Goal: Task Accomplishment & Management: Manage account settings

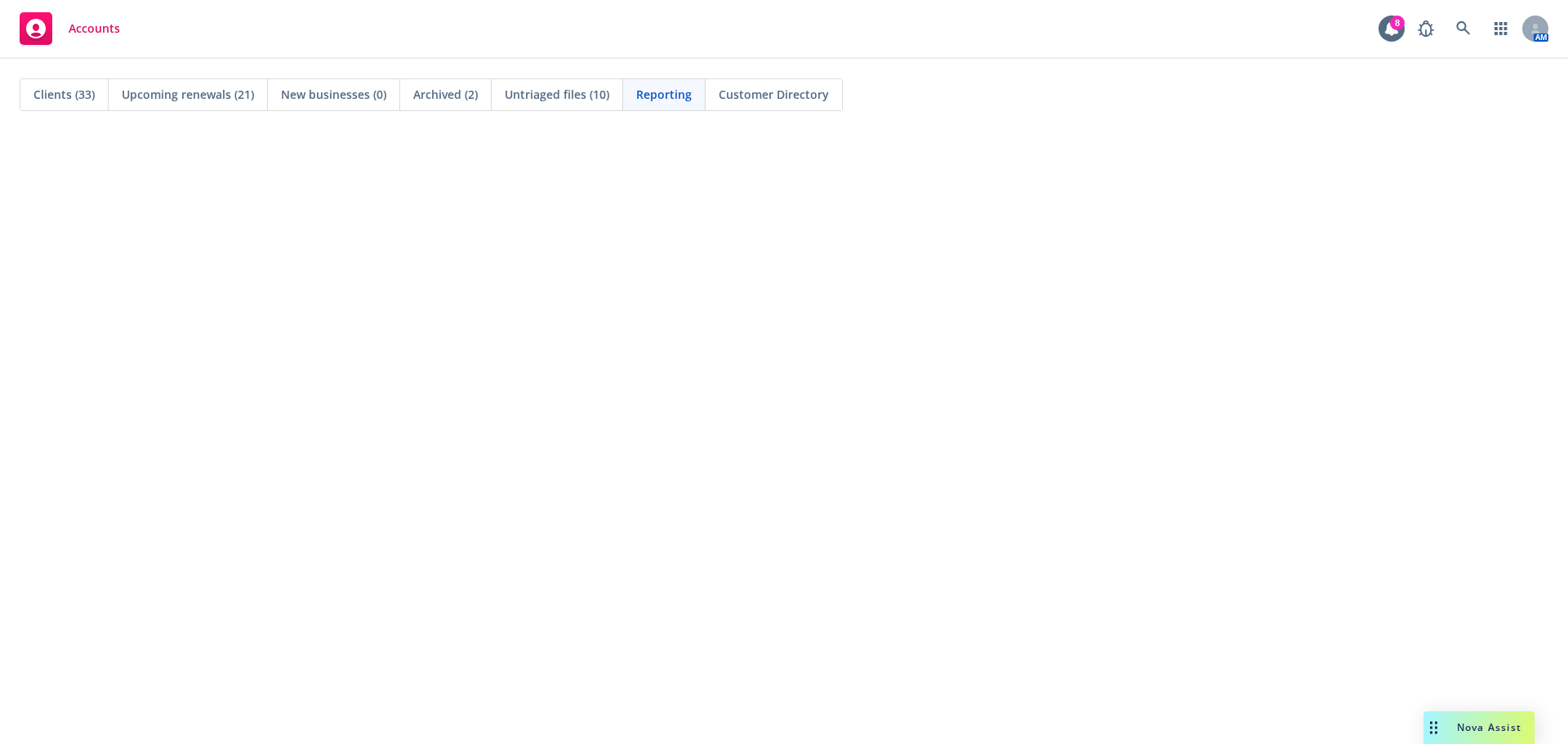
click at [66, 95] on span "Clients (33)" at bounding box center [64, 95] width 61 height 17
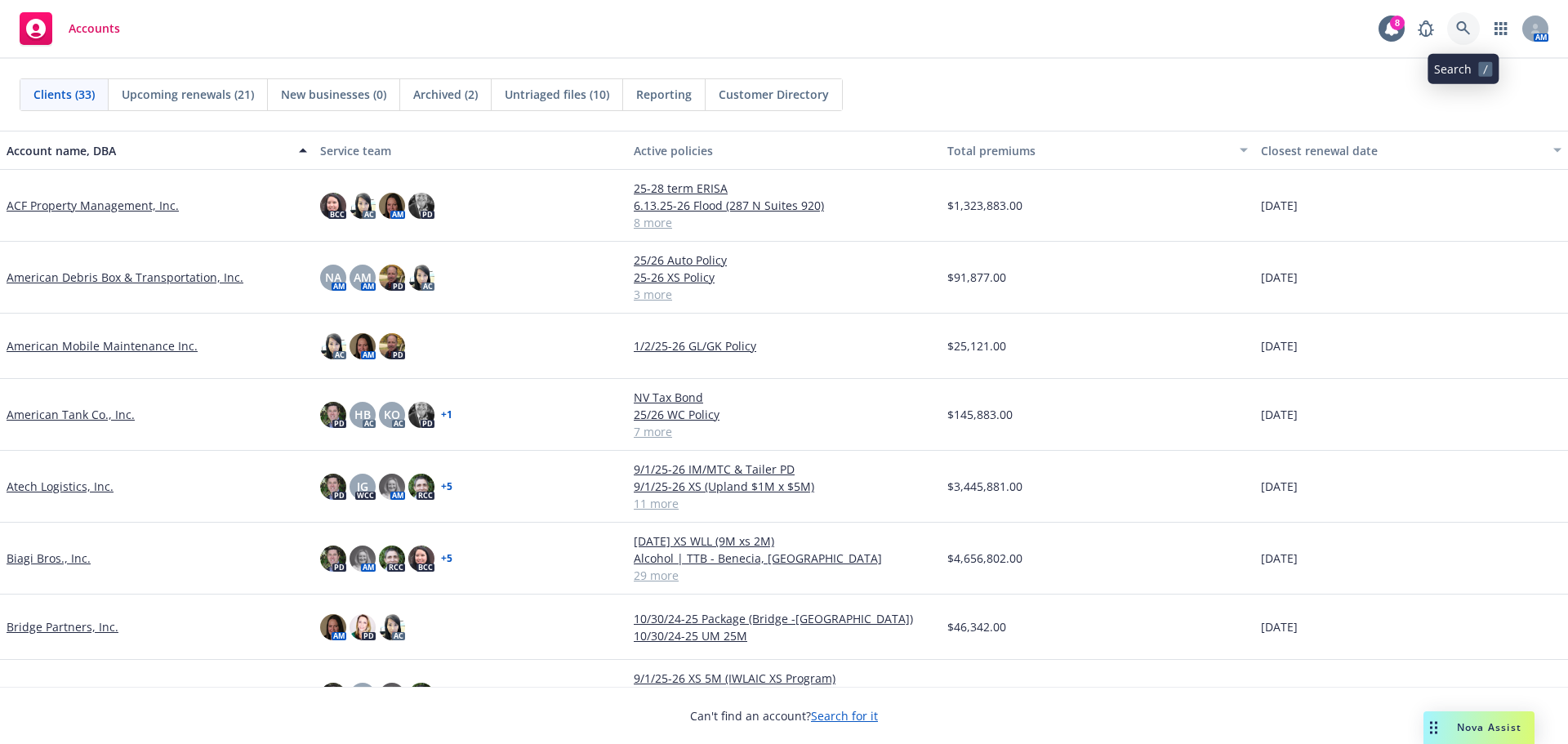
click at [1464, 29] on icon at bounding box center [1463, 28] width 14 height 14
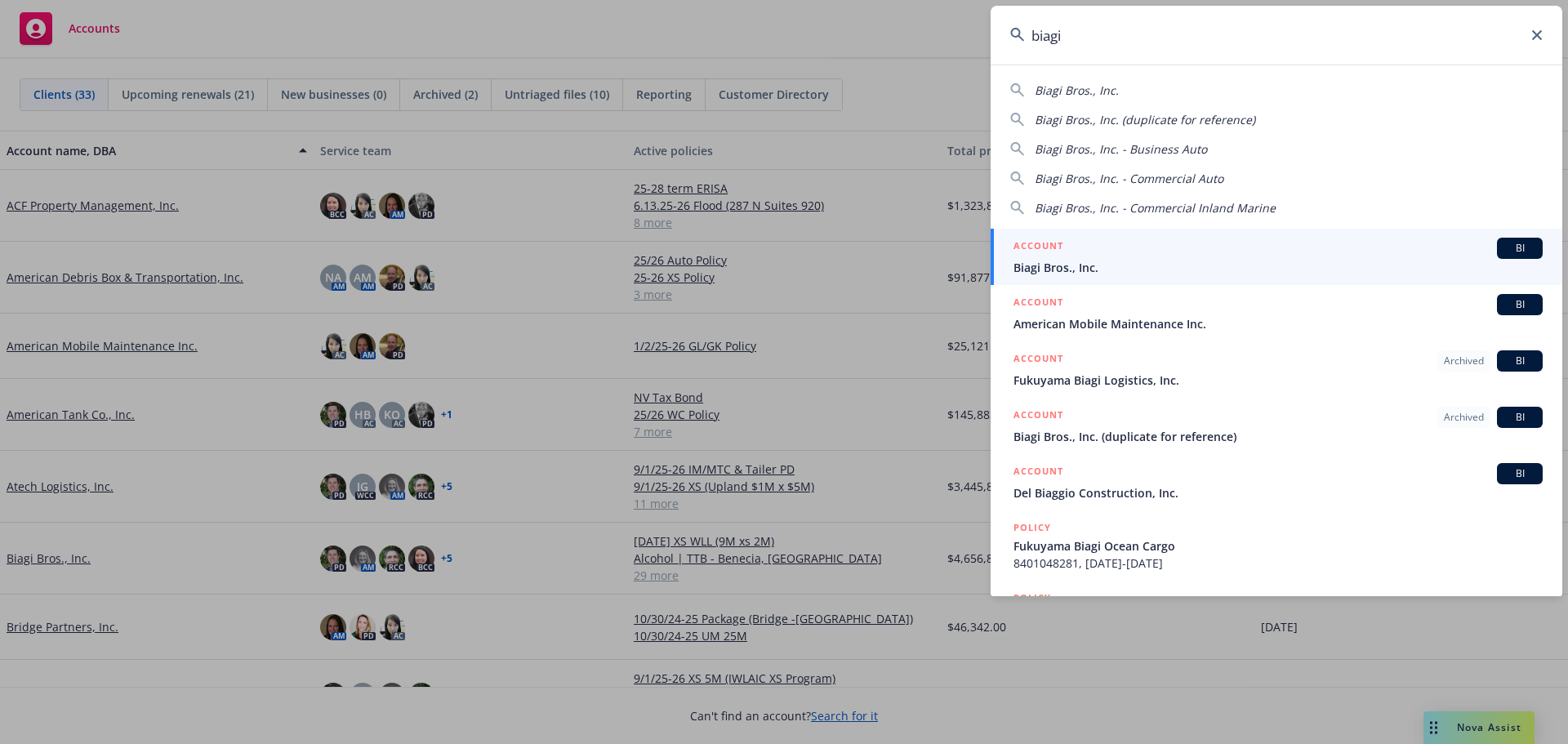
click at [1103, 97] on span "Biagi Bros., Inc." at bounding box center [1077, 90] width 84 height 15
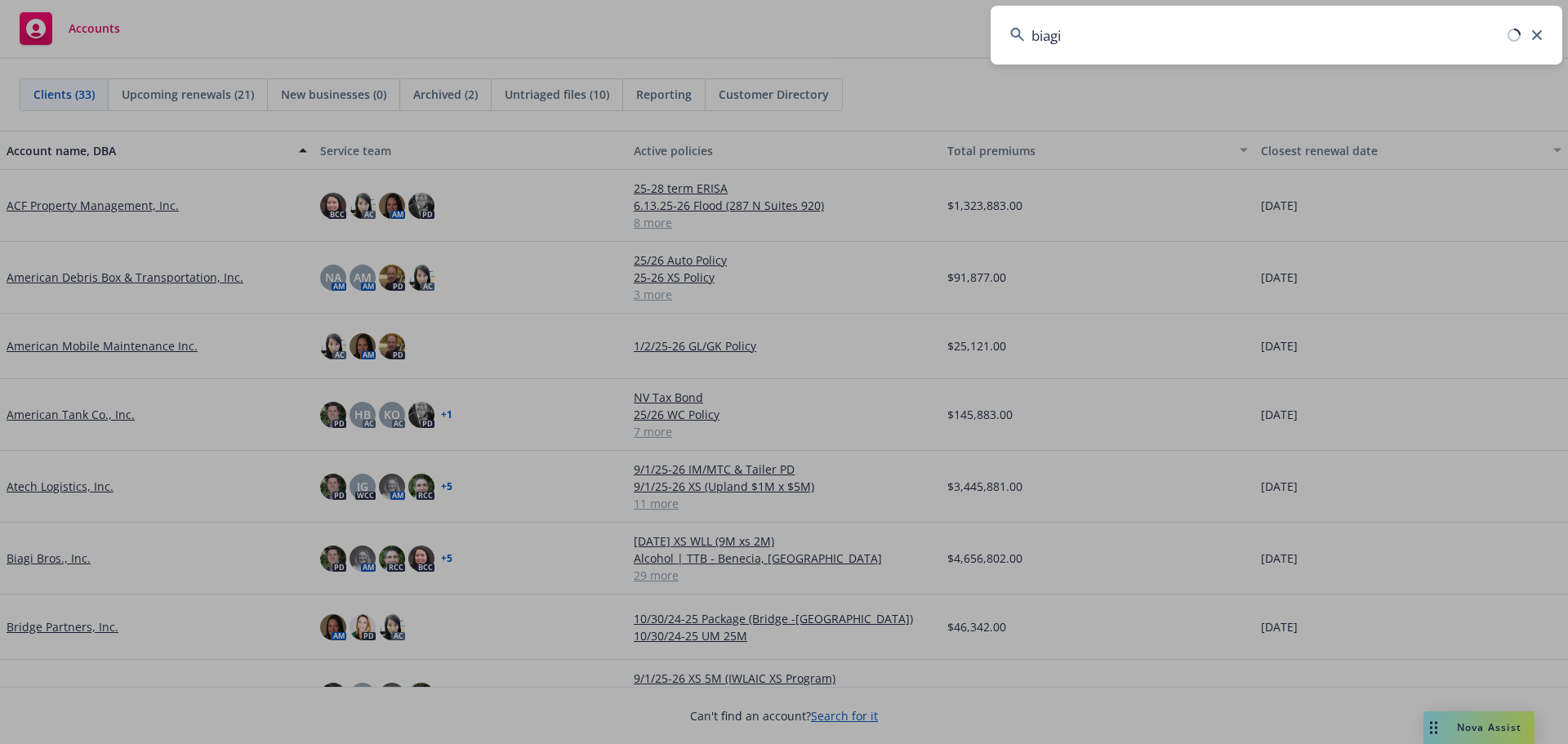
type input "Biagi Bros., Inc."
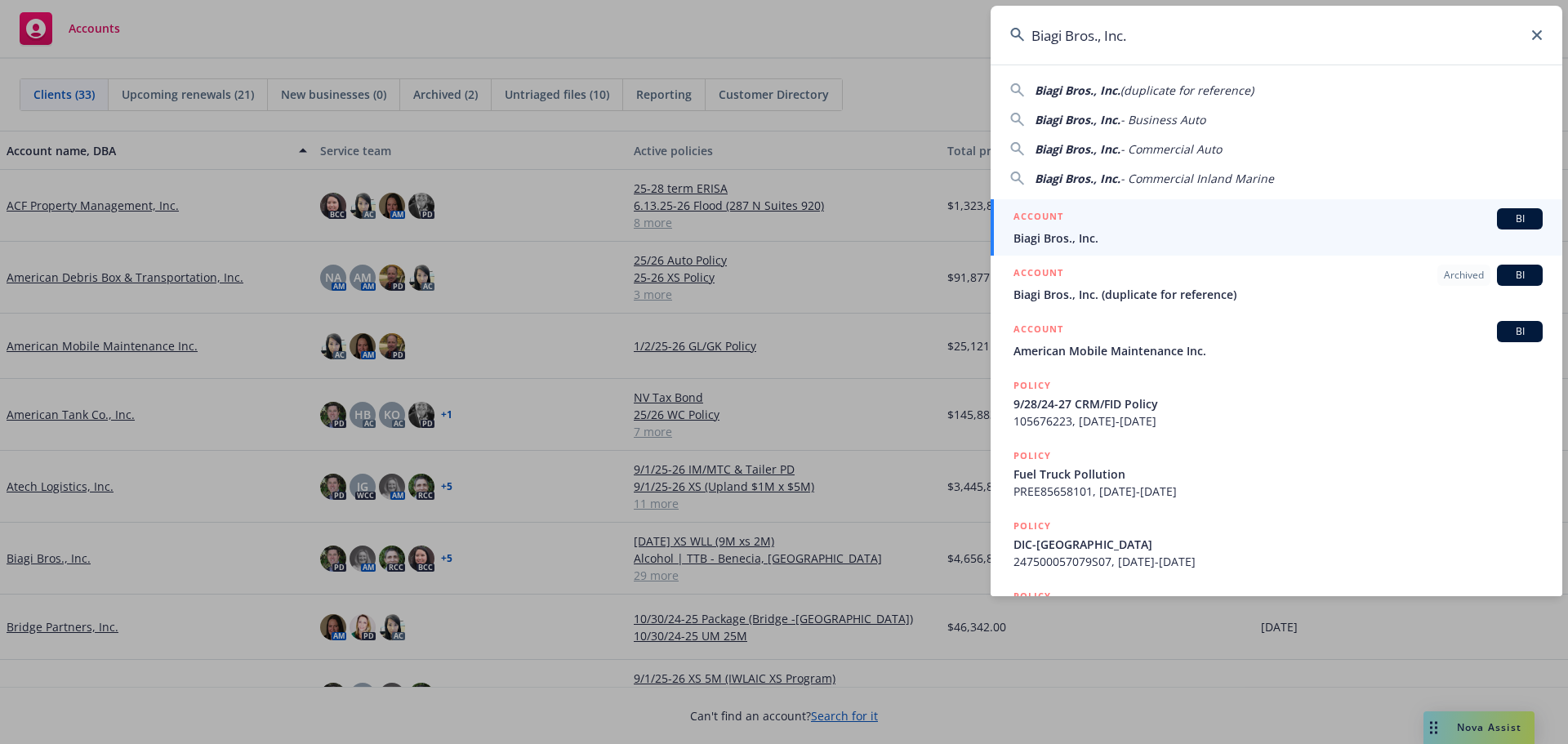
click at [1030, 230] on span "Biagi Bros., Inc." at bounding box center [1277, 238] width 529 height 17
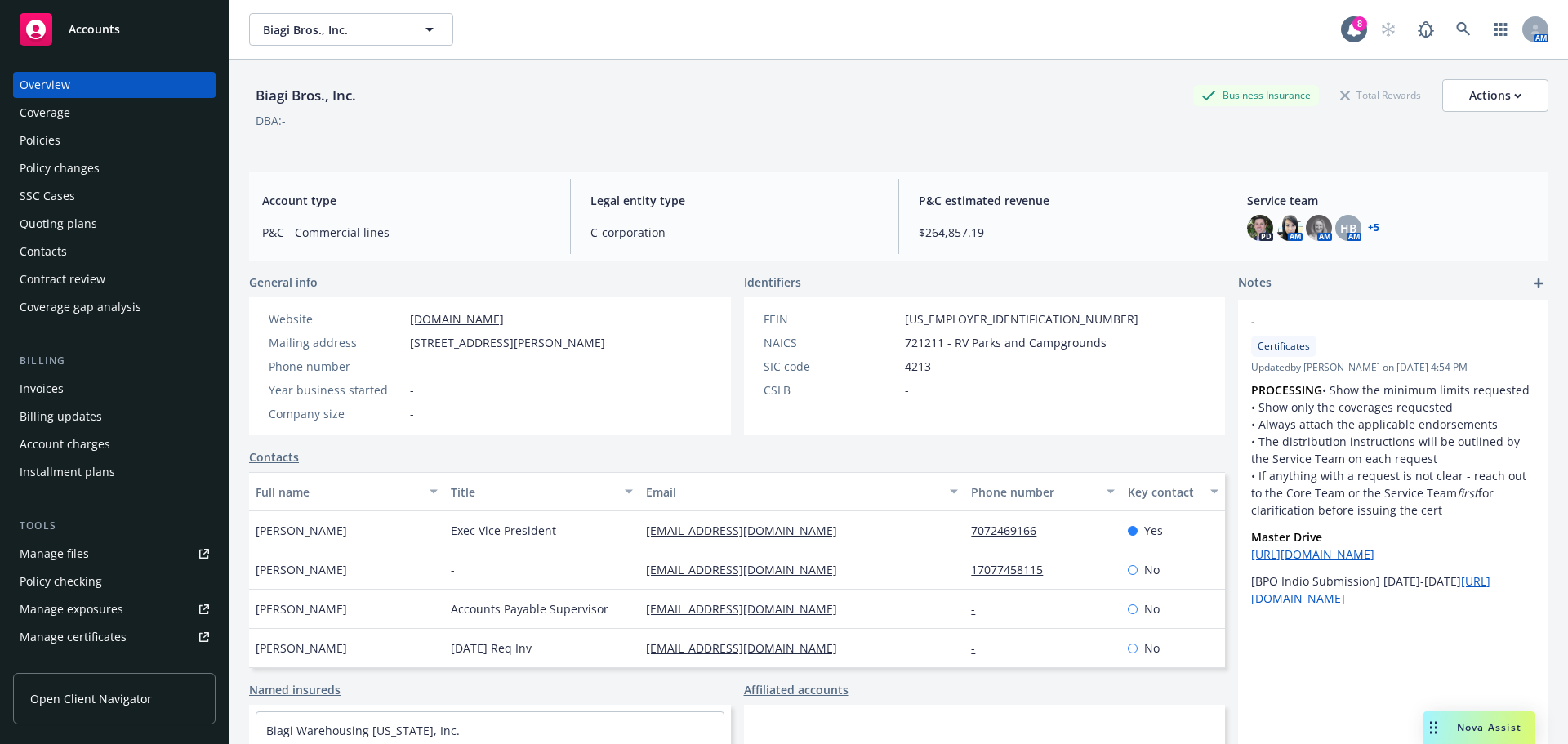
click at [55, 393] on div "Invoices" at bounding box center [41, 388] width 44 height 26
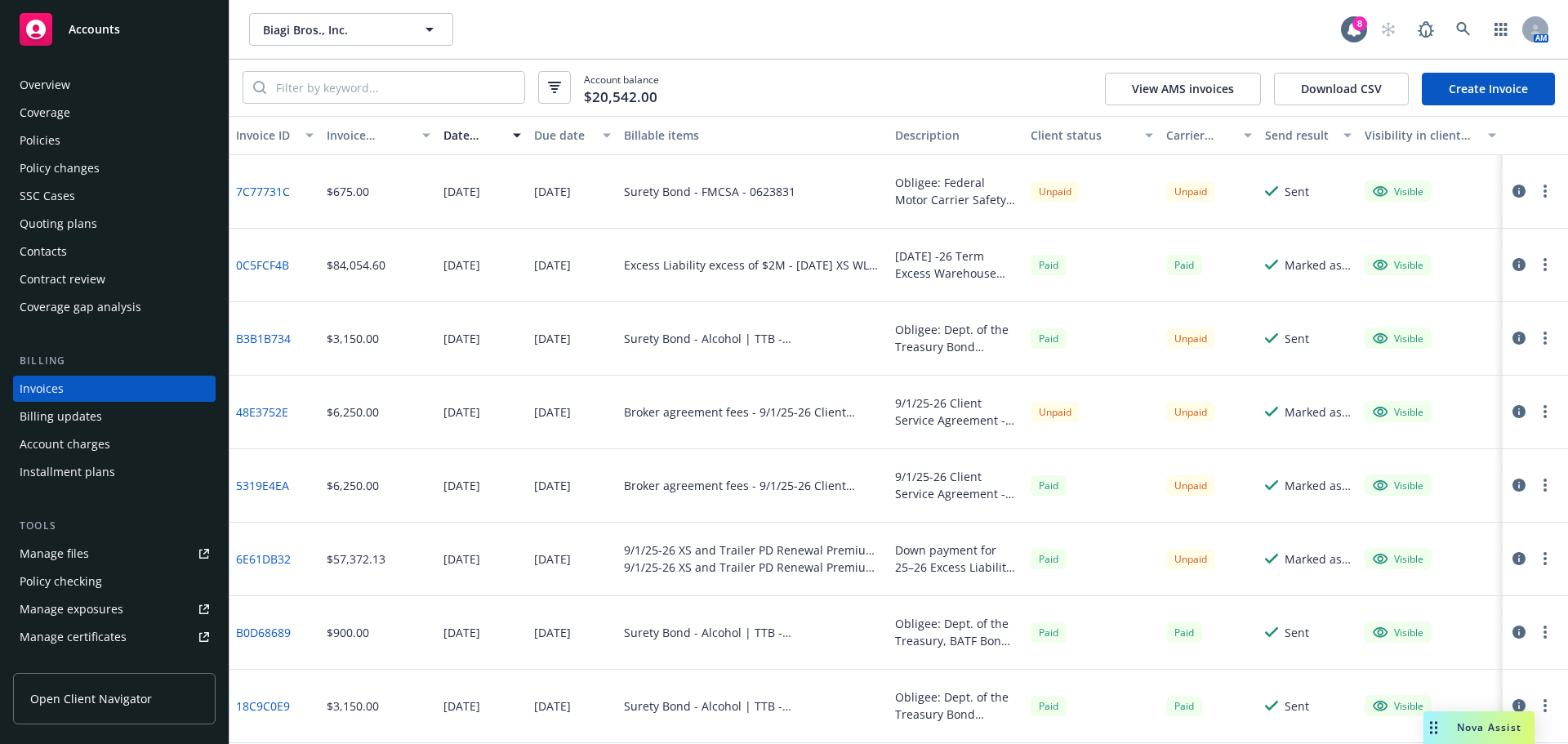
scroll to position [164, 0]
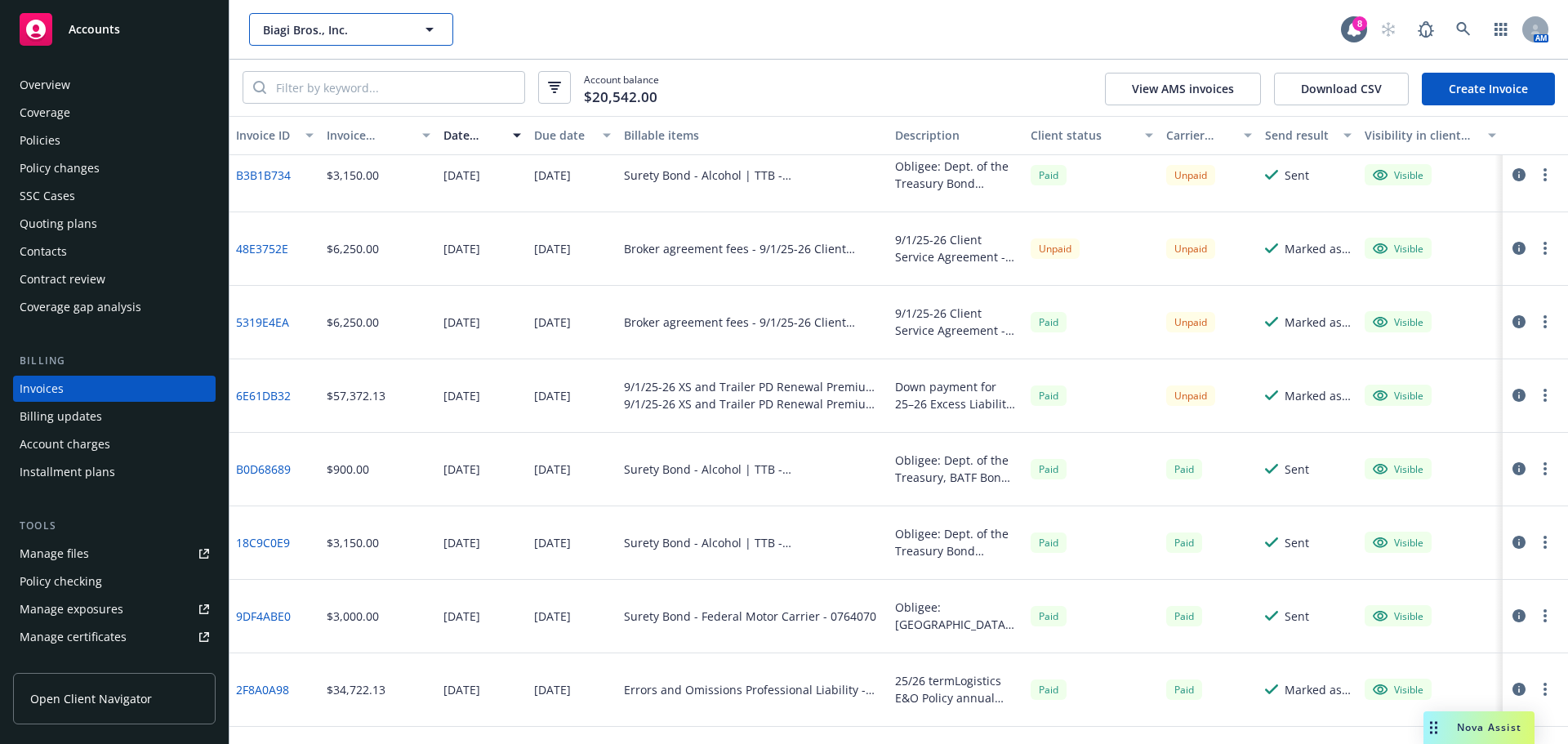
click at [358, 33] on span "Biagi Bros., Inc." at bounding box center [334, 30] width 142 height 17
type input "frontier"
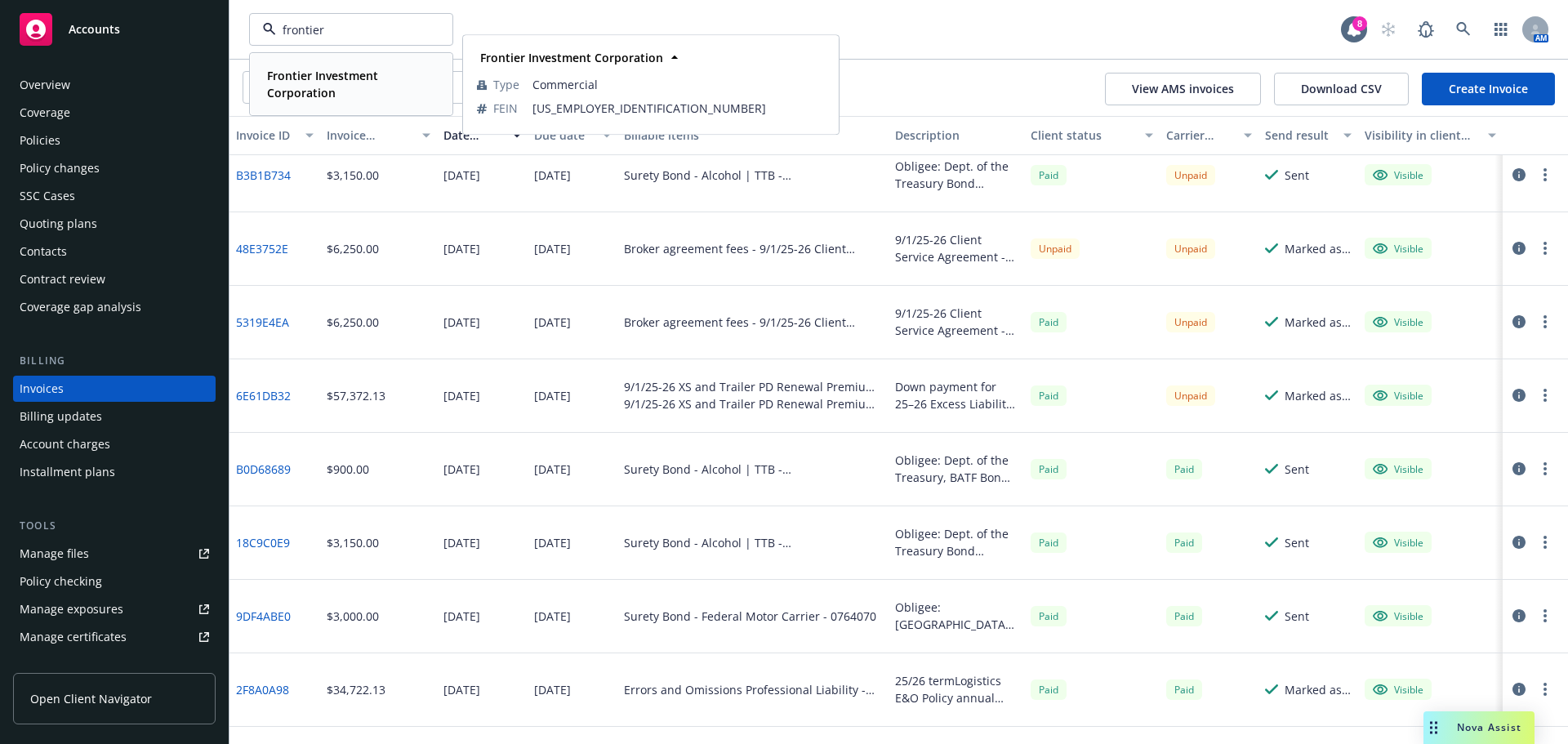
click at [296, 83] on span "Frontier Investment Corporation" at bounding box center [349, 84] width 165 height 34
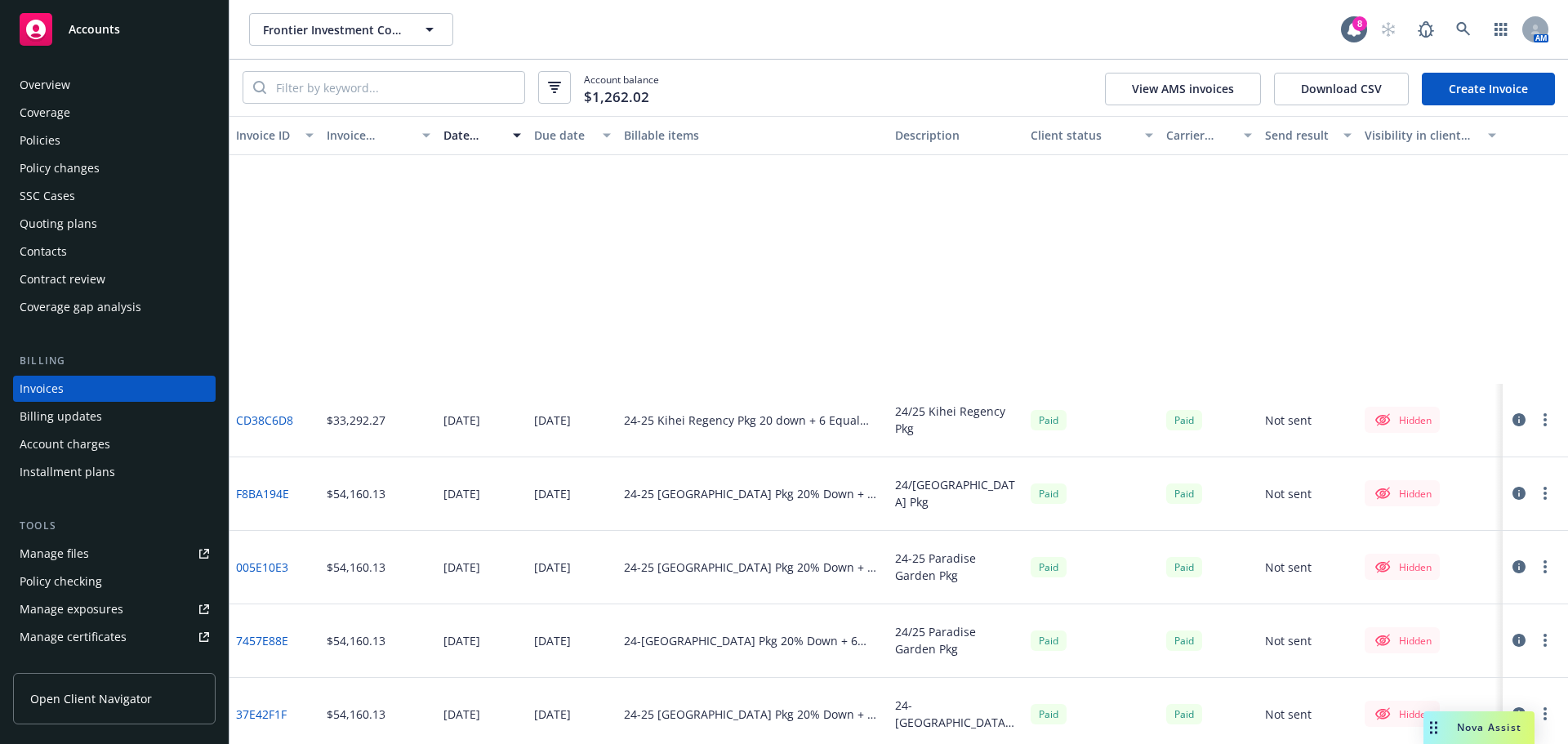
scroll to position [979, 0]
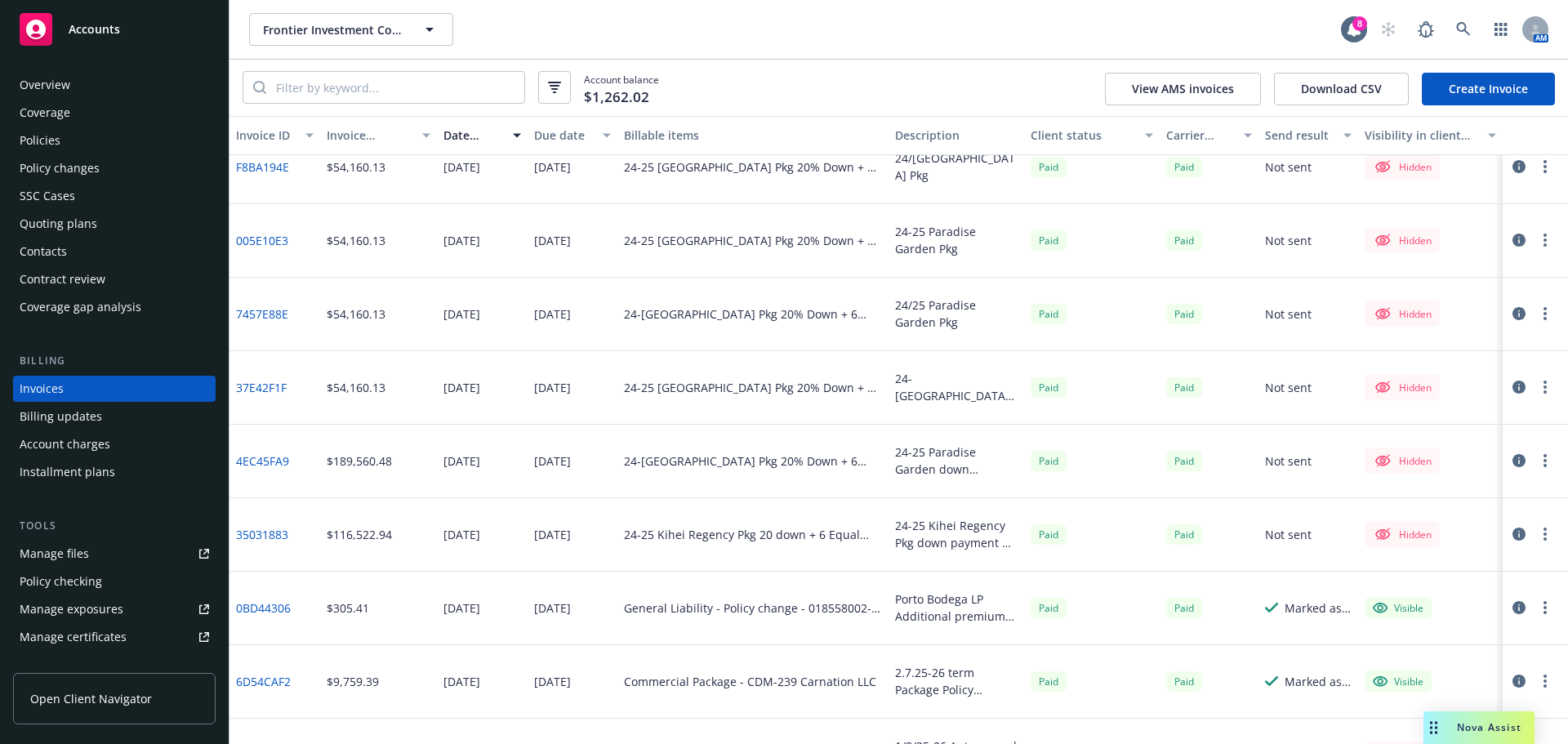
click at [44, 143] on div "Policies" at bounding box center [39, 140] width 41 height 26
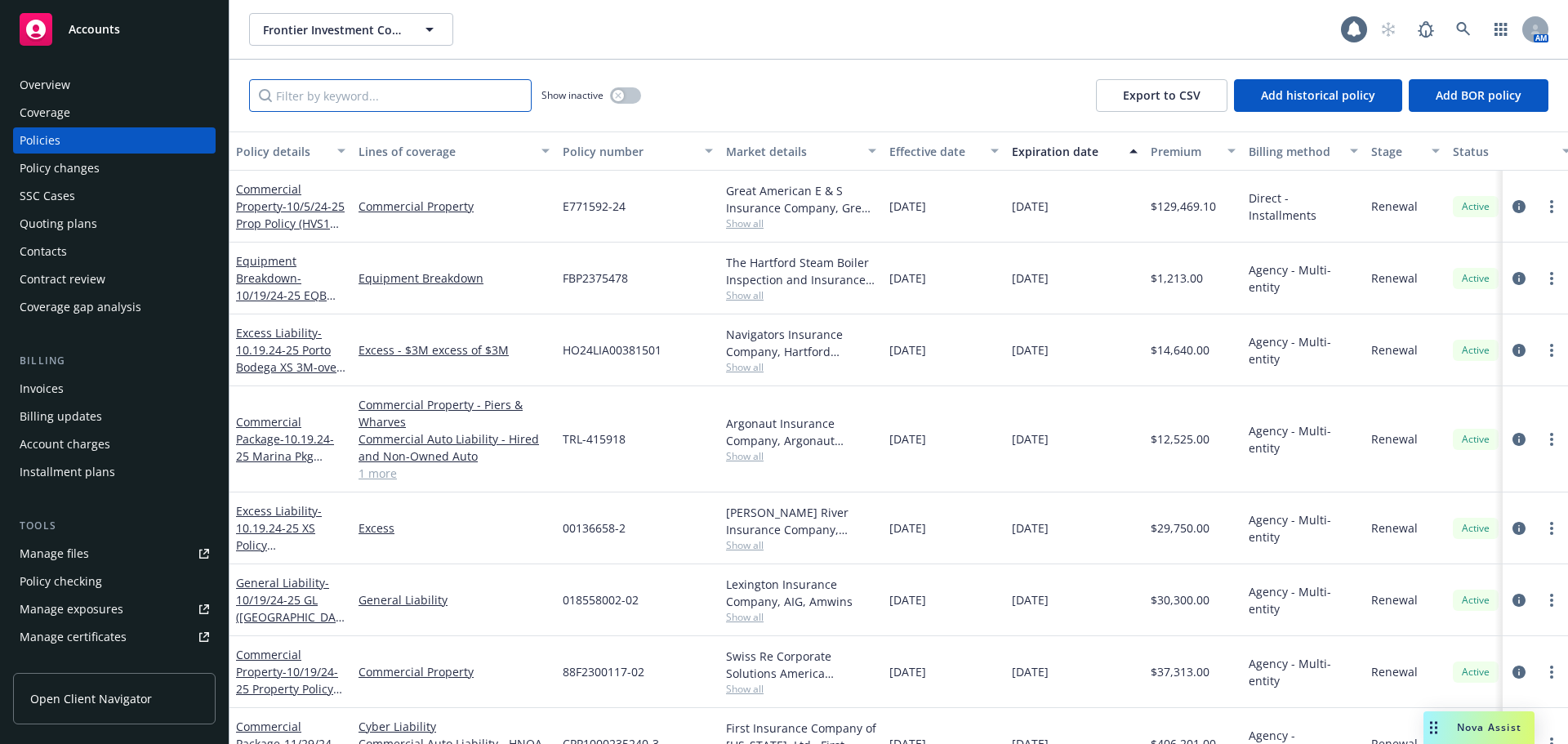
click at [341, 105] on input "Filter by keyword..." at bounding box center [389, 96] width 282 height 33
paste input "018558002-02"
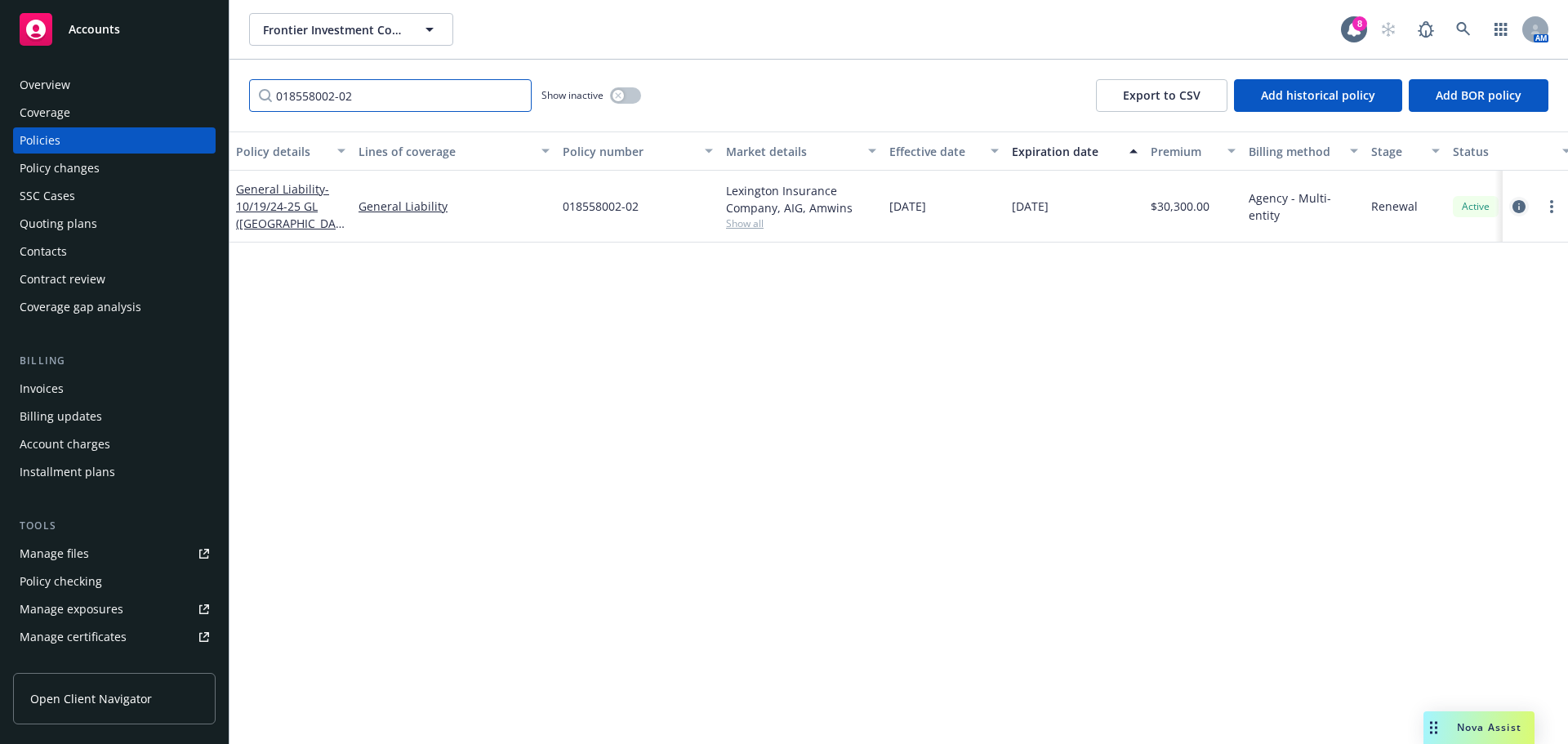
type input "018558002-02"
click at [1516, 204] on icon "circleInformation" at bounding box center [1519, 207] width 13 height 13
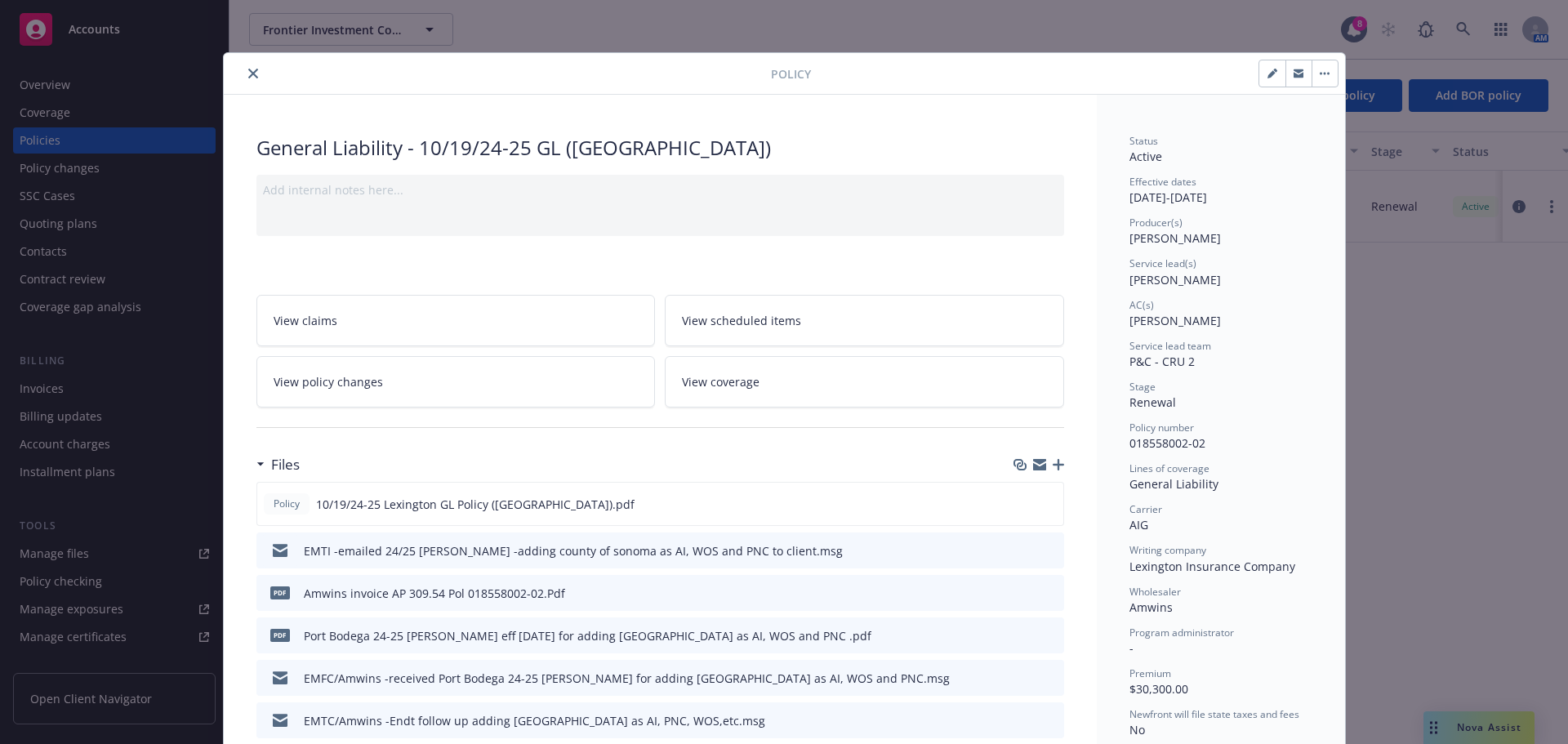
click at [243, 71] on button "close" at bounding box center [253, 74] width 19 height 19
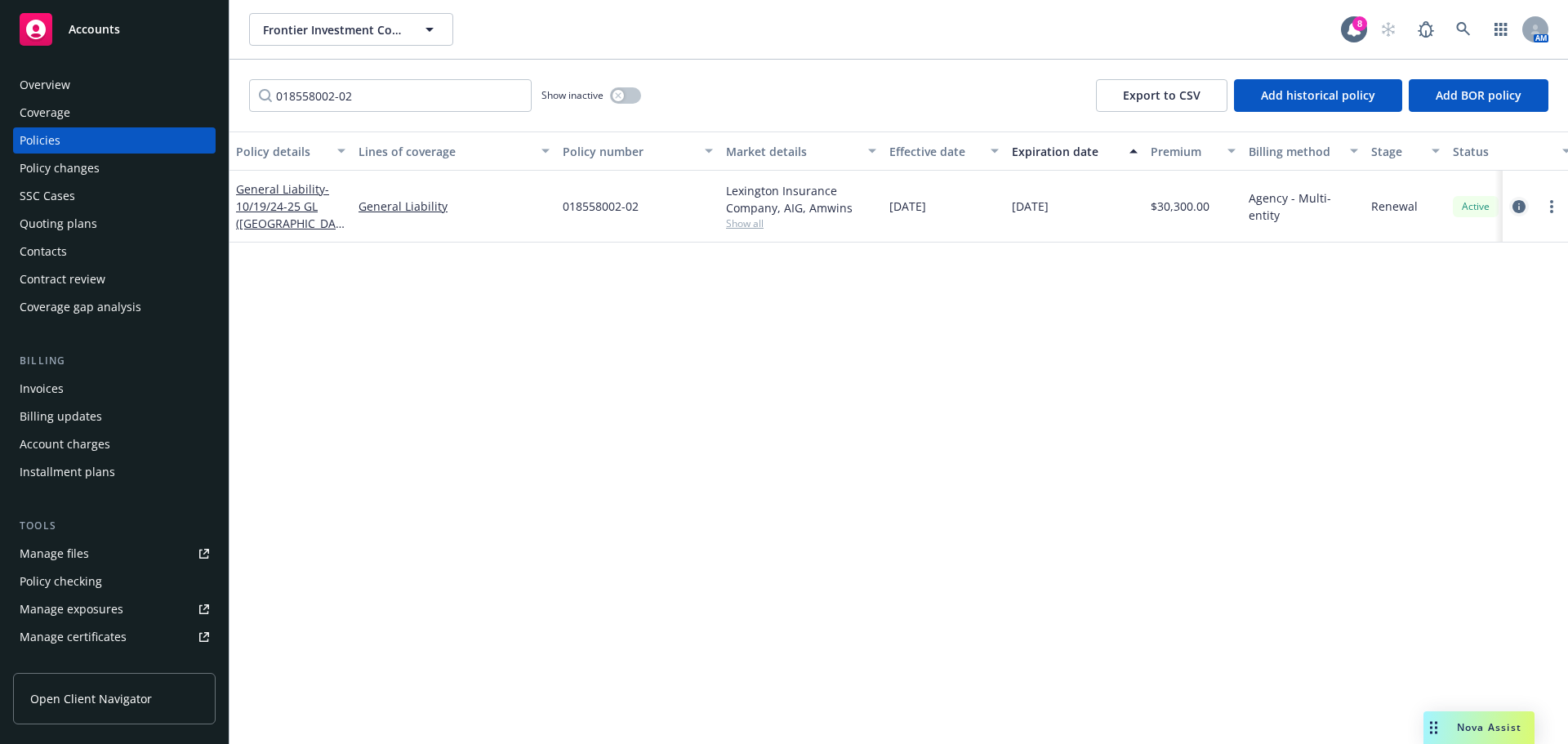
click at [1518, 202] on icon "circleInformation" at bounding box center [1519, 207] width 13 height 13
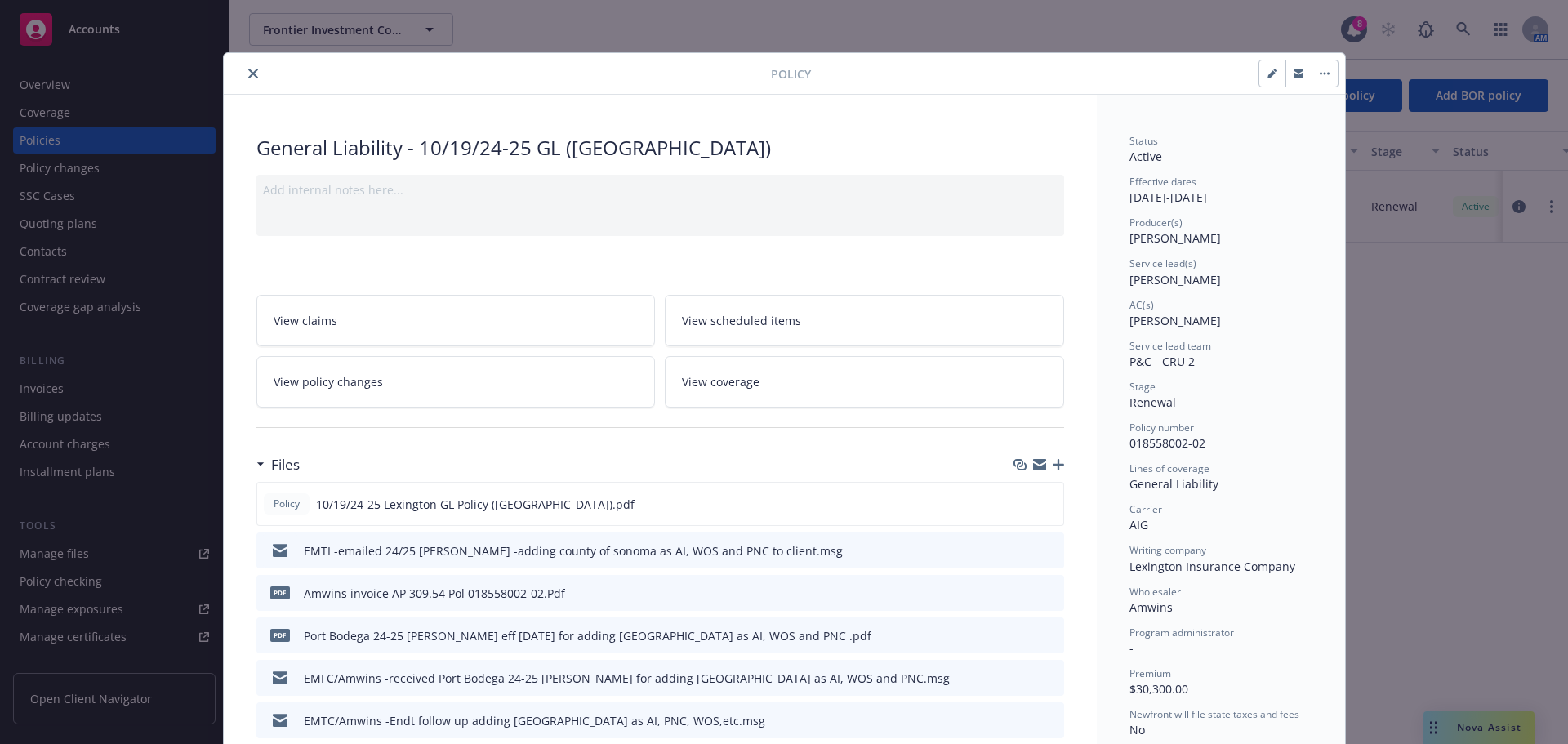
scroll to position [49, 0]
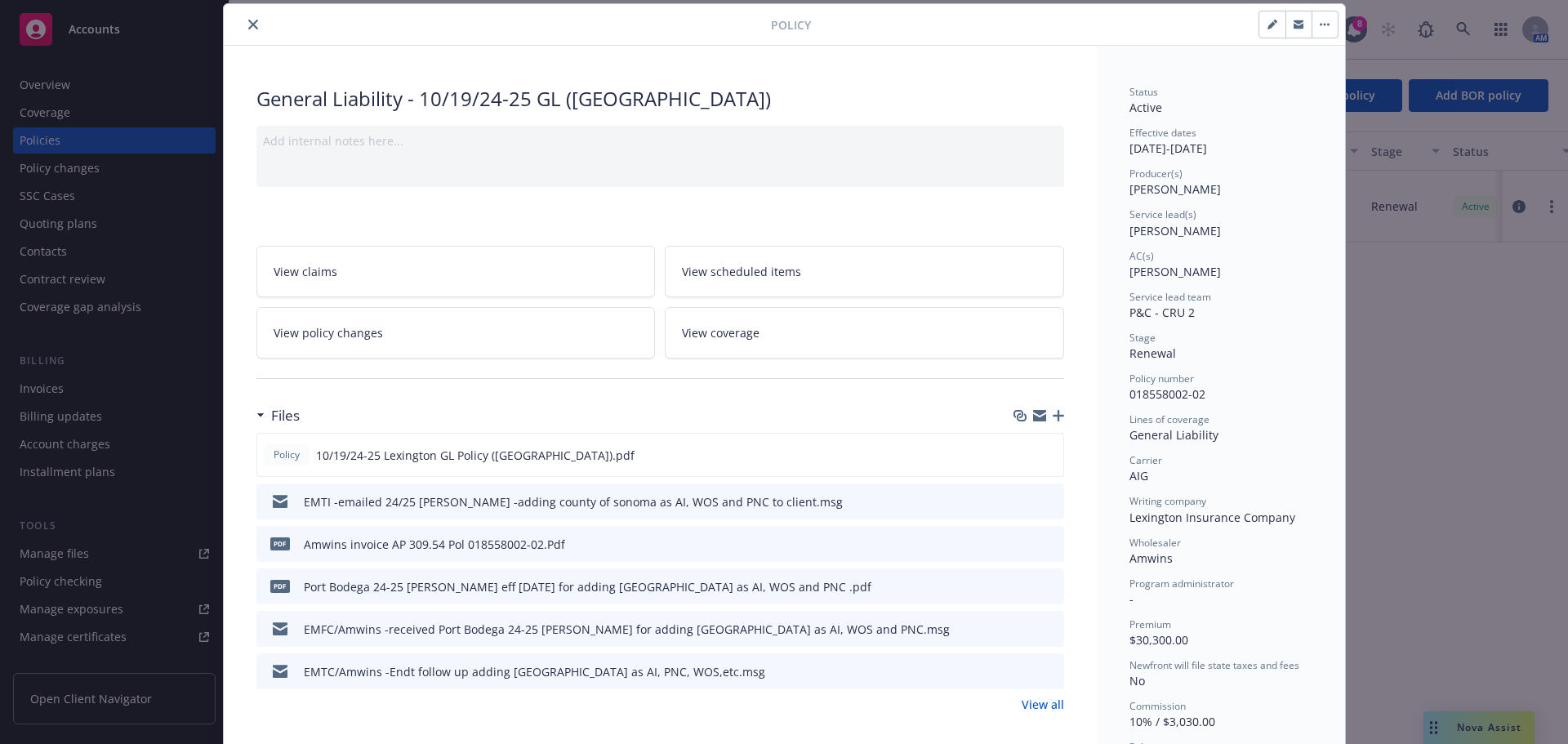
click at [361, 333] on span "View policy changes" at bounding box center [328, 333] width 109 height 17
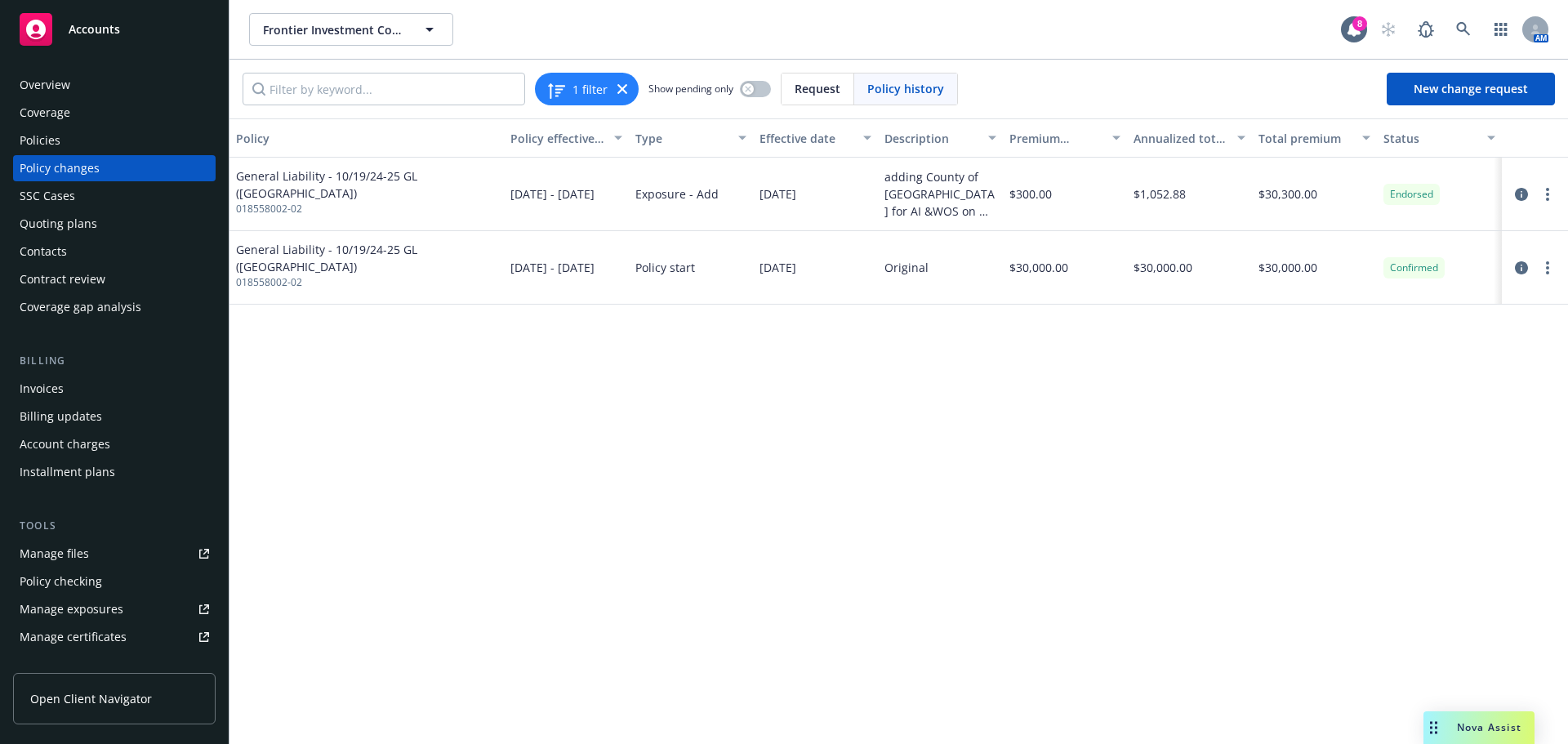
click at [50, 391] on div "Invoices" at bounding box center [41, 388] width 44 height 26
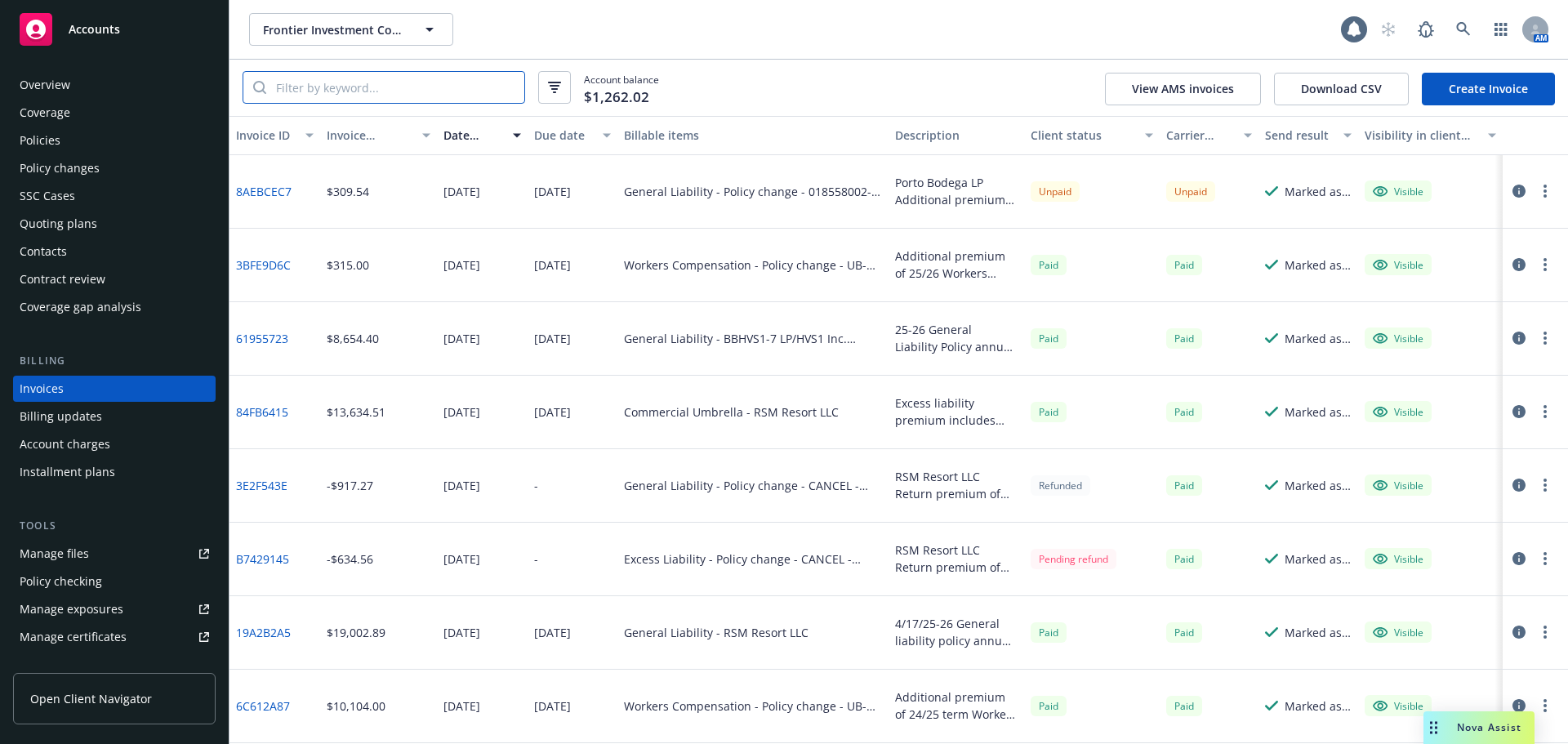
click at [316, 95] on input "search" at bounding box center [395, 87] width 258 height 31
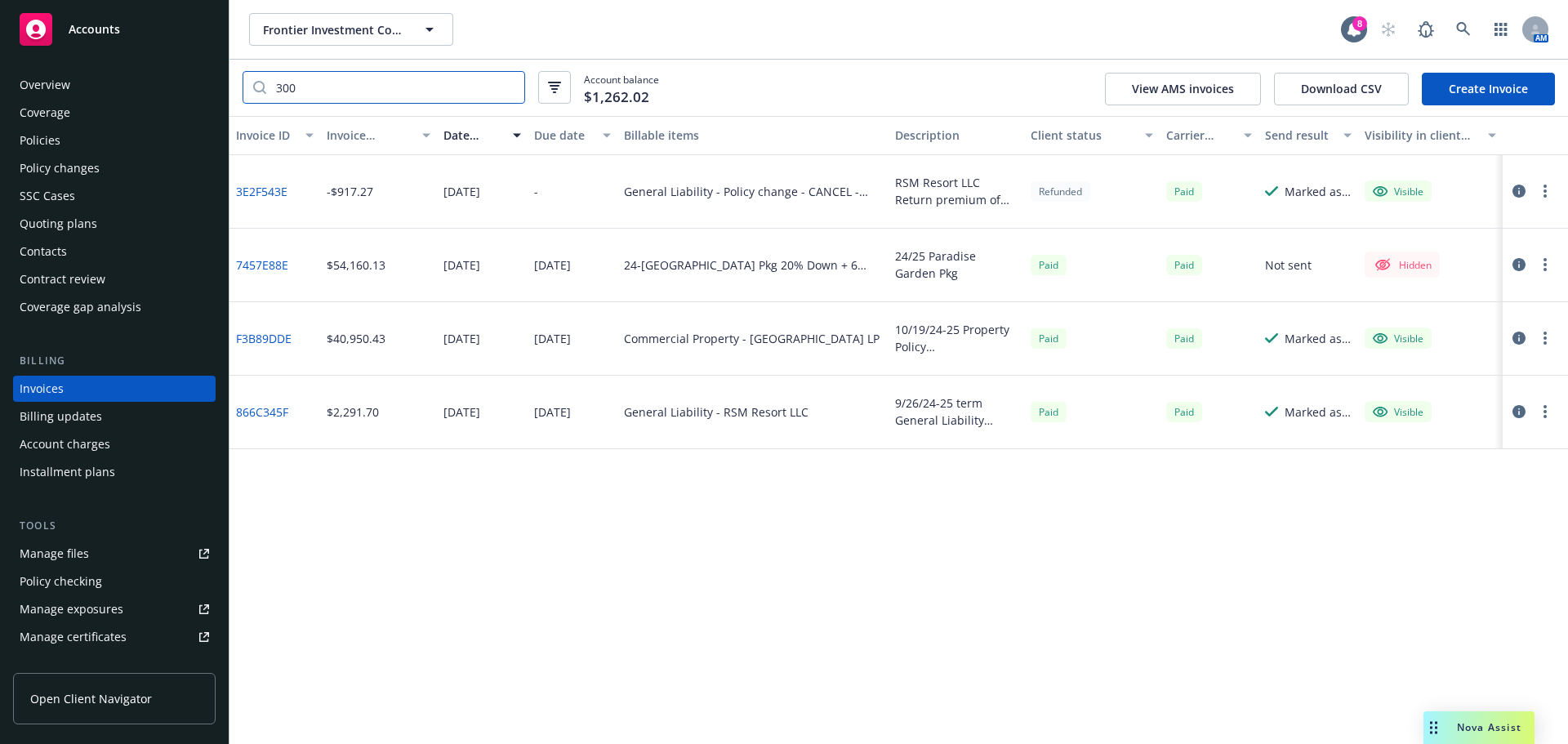
type input "300"
click at [35, 147] on div "Policies" at bounding box center [39, 140] width 41 height 26
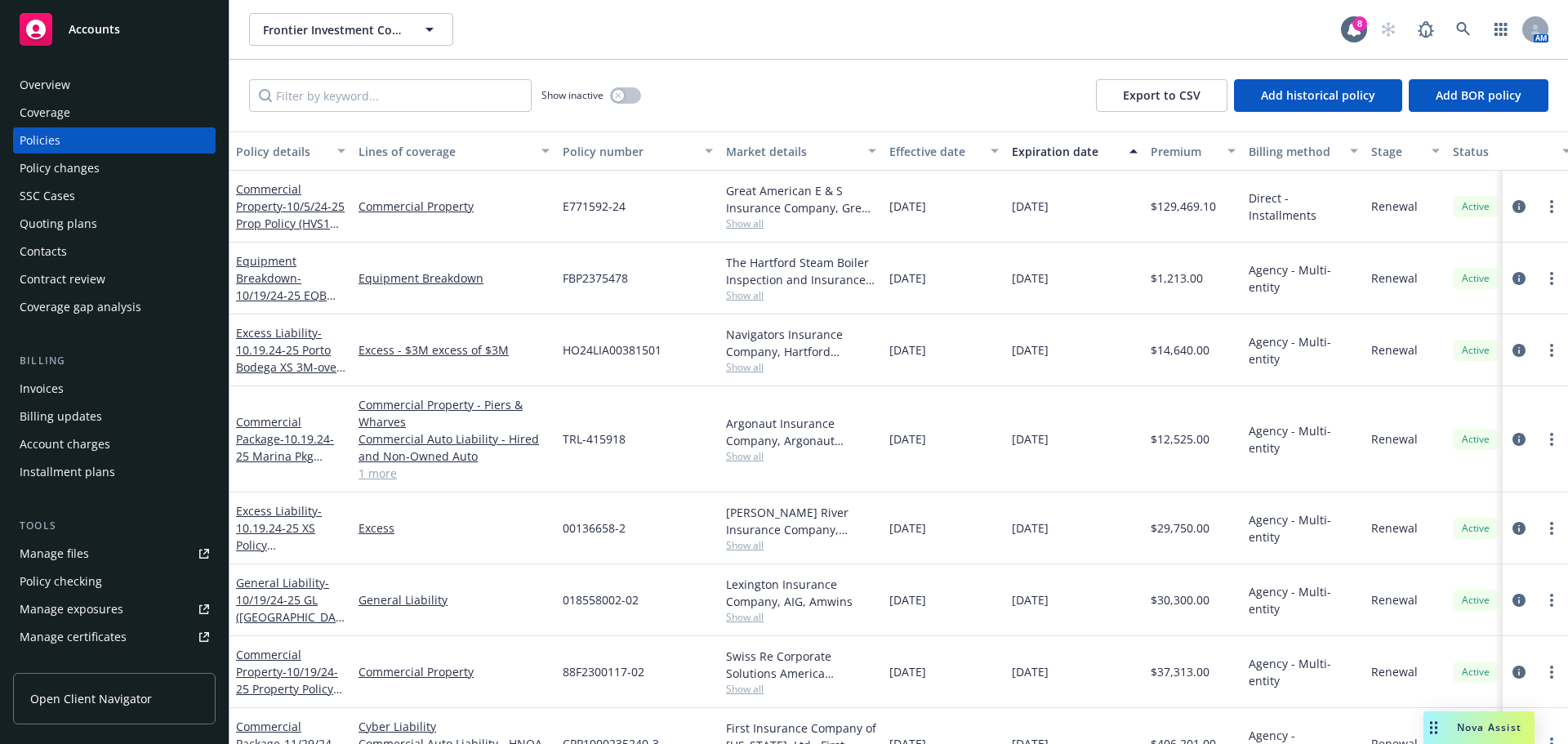
click at [46, 394] on div "Invoices" at bounding box center [41, 388] width 44 height 26
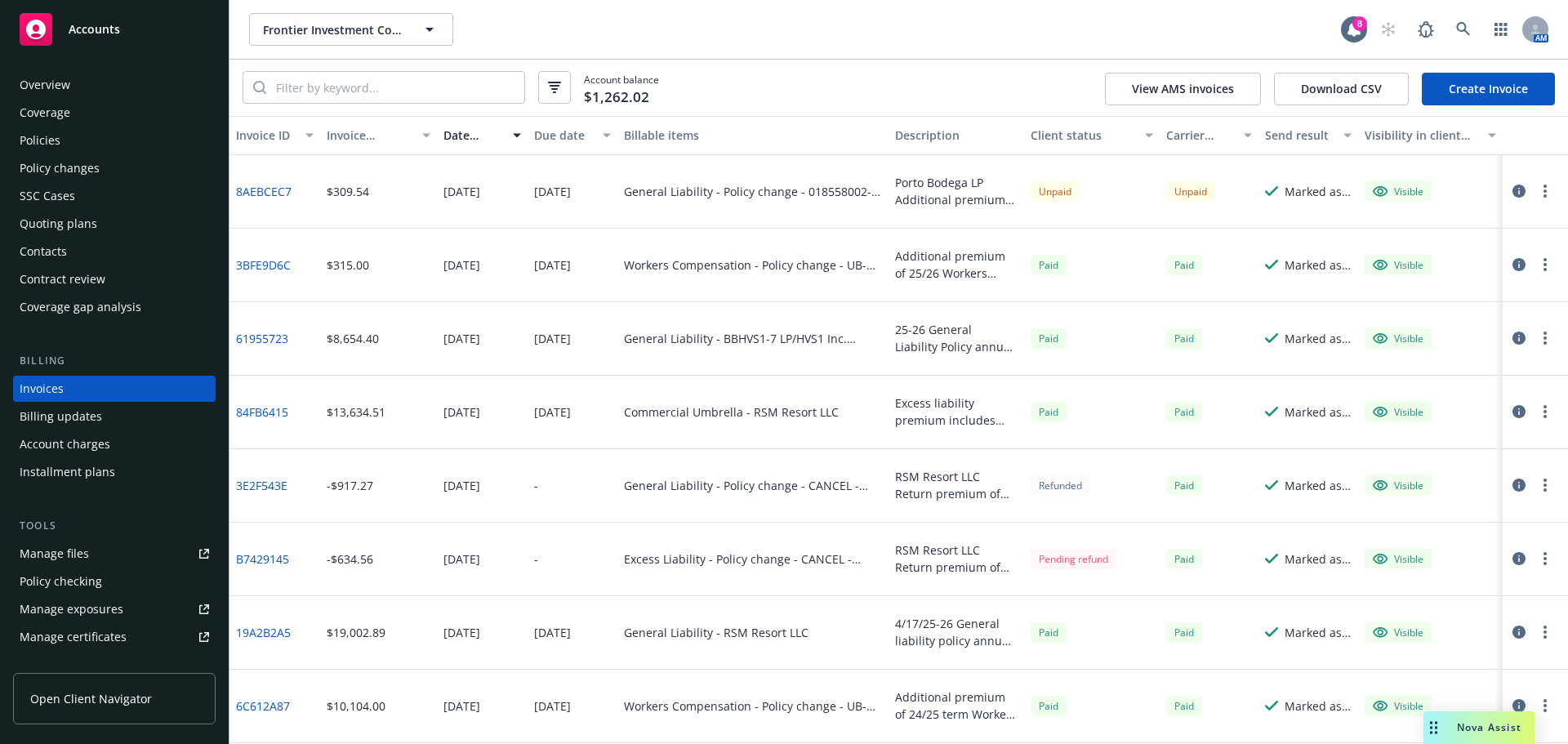
click at [1513, 191] on icon "button" at bounding box center [1519, 191] width 13 height 13
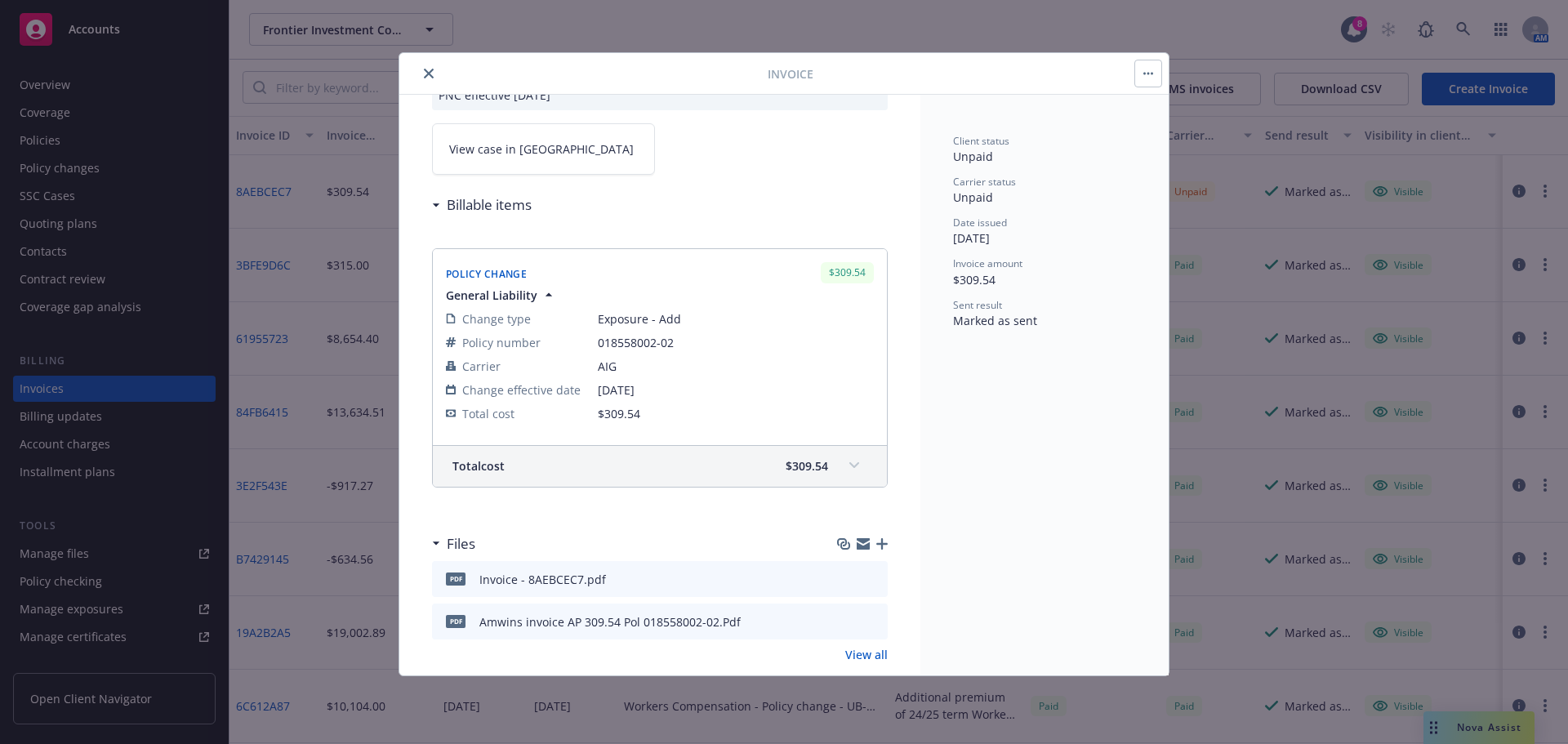
scroll to position [128, 0]
click at [431, 72] on icon "close" at bounding box center [429, 74] width 10 height 10
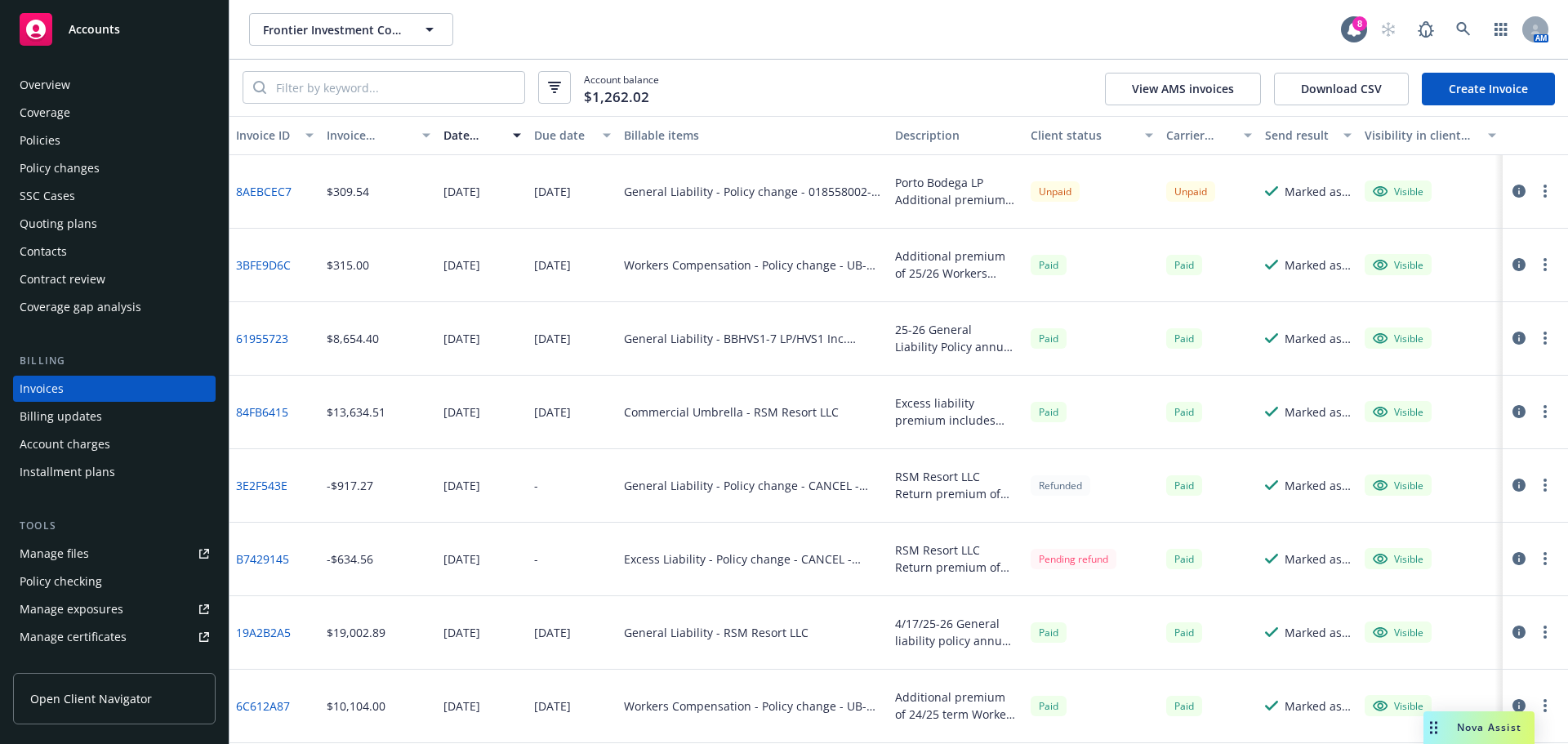
click at [58, 142] on div "Policies" at bounding box center [39, 140] width 41 height 26
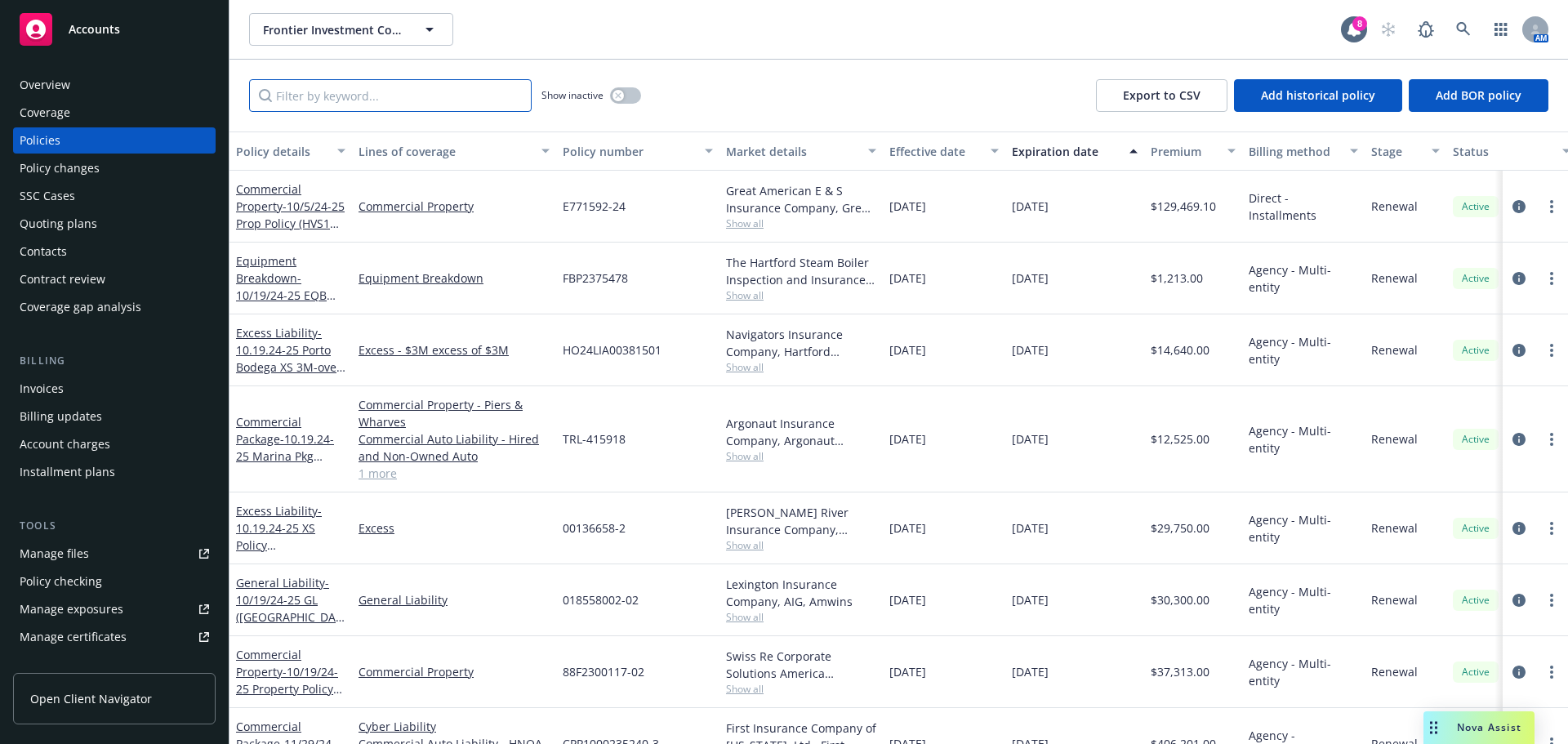
click at [396, 103] on input "Filter by keyword..." at bounding box center [389, 96] width 282 height 33
paste input "018558002-02"
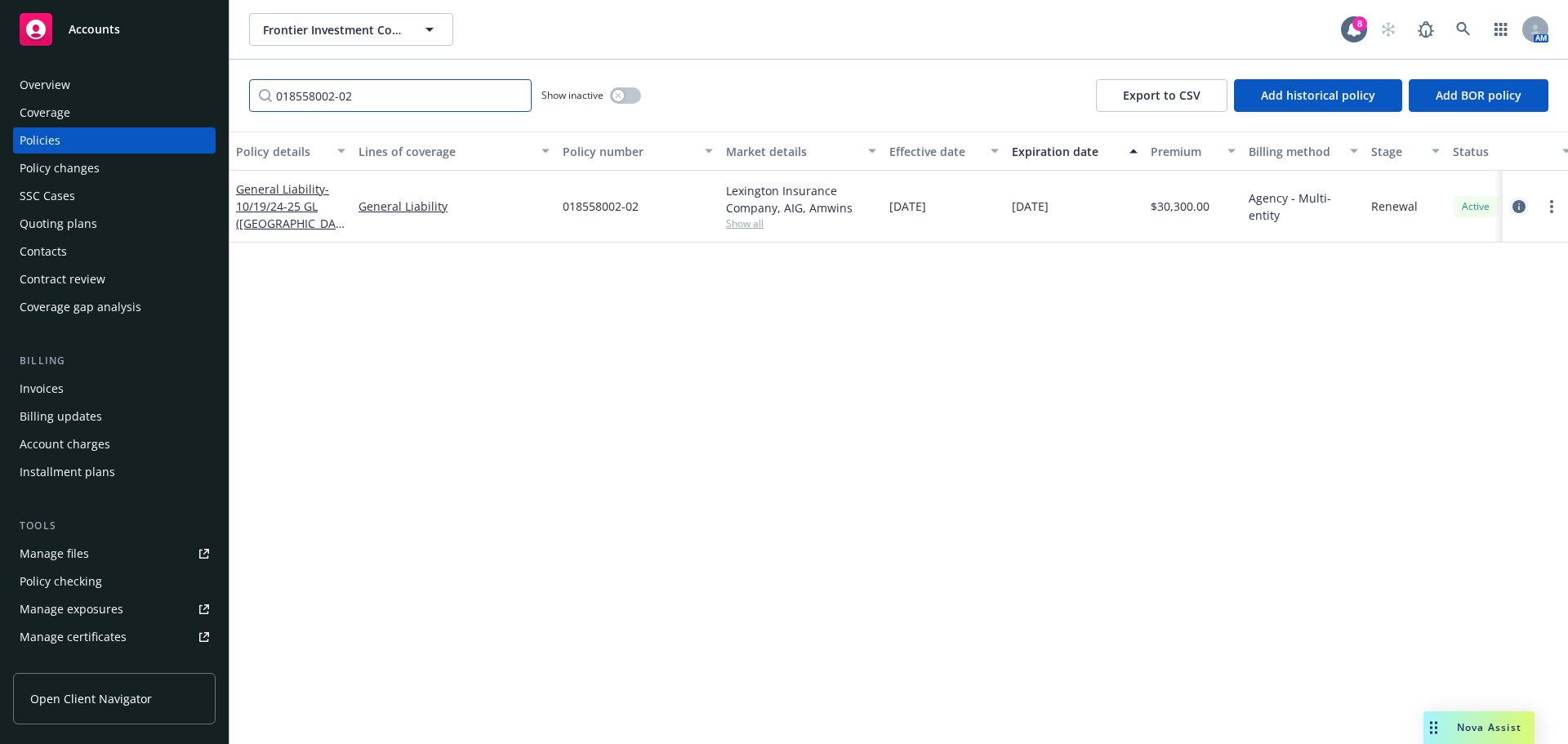
type input "018558002-02"
click at [1517, 209] on icon "circleInformation" at bounding box center [1519, 207] width 13 height 13
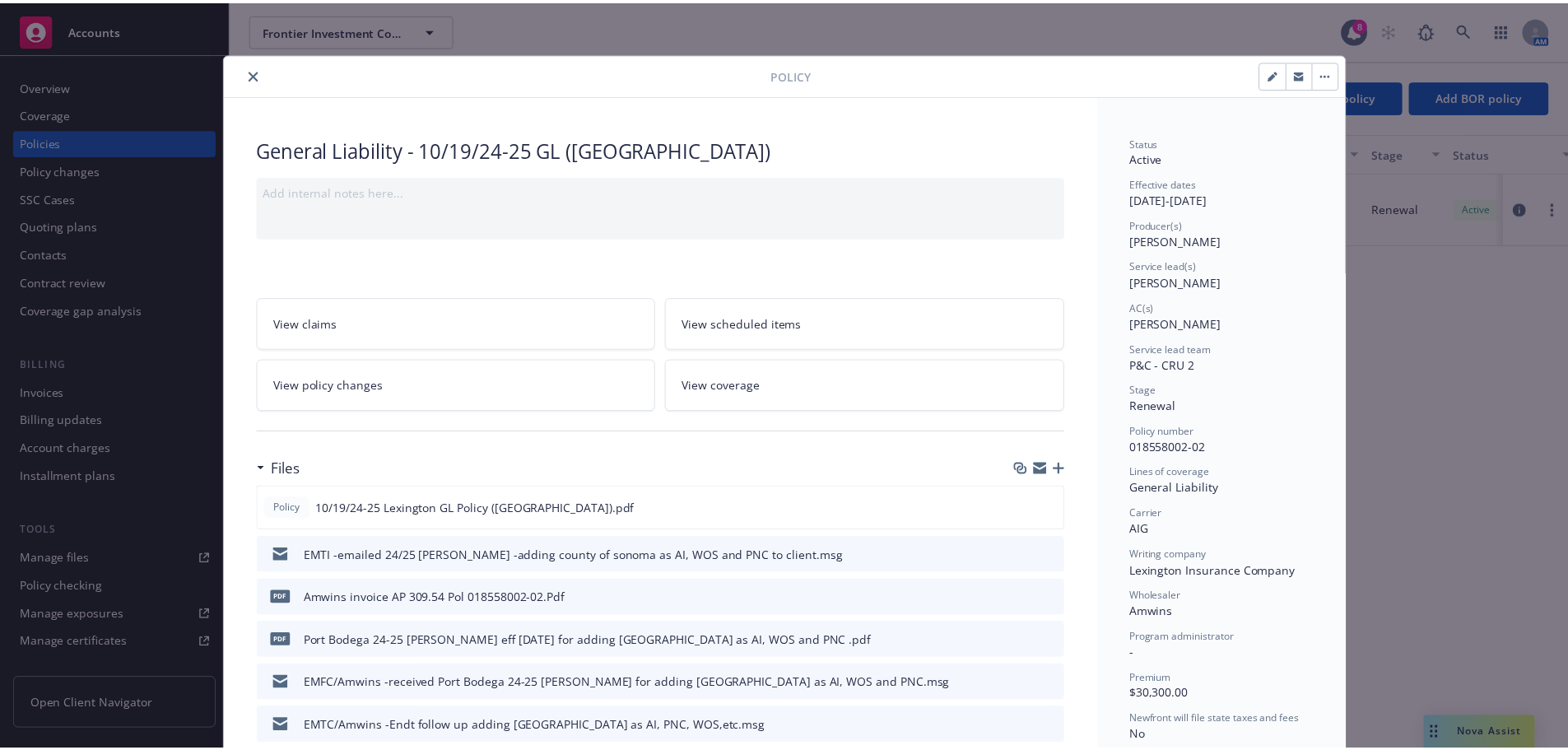
scroll to position [49, 0]
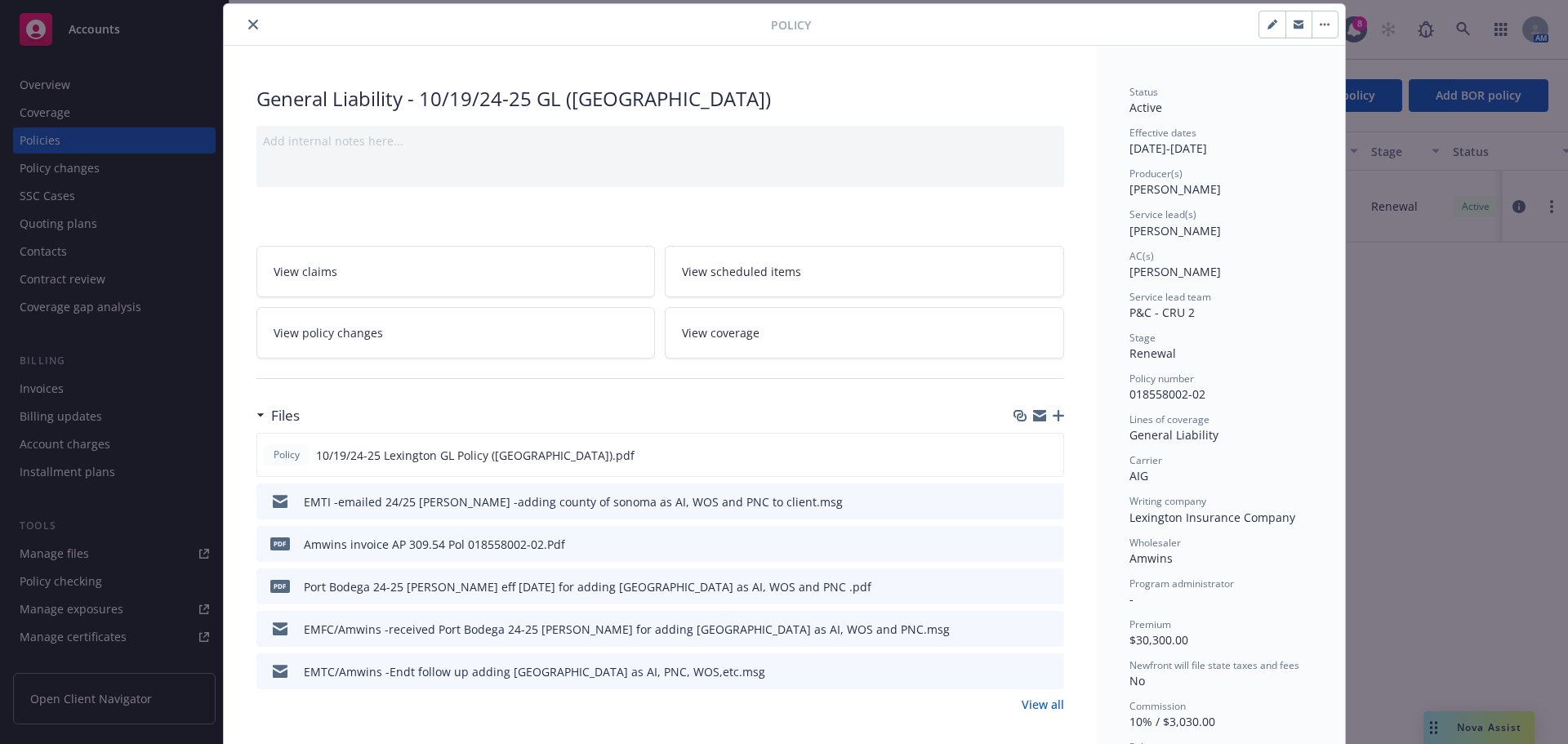
click at [1015, 500] on icon "download file" at bounding box center [1022, 501] width 13 height 13
click at [254, 32] on div at bounding box center [500, 24] width 541 height 19
click at [243, 27] on button "close" at bounding box center [253, 24] width 19 height 19
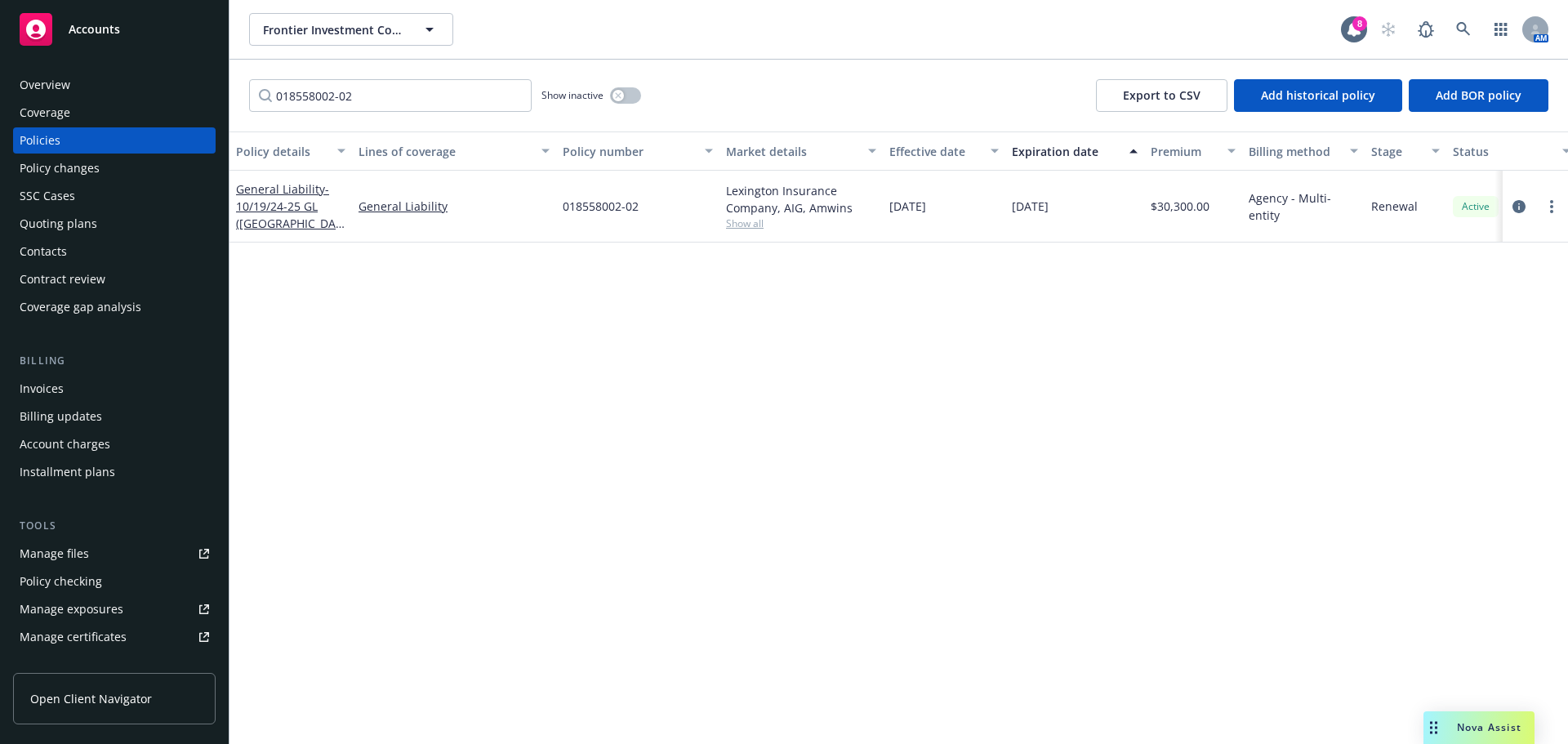
click at [51, 177] on div "Policy changes" at bounding box center [59, 167] width 80 height 26
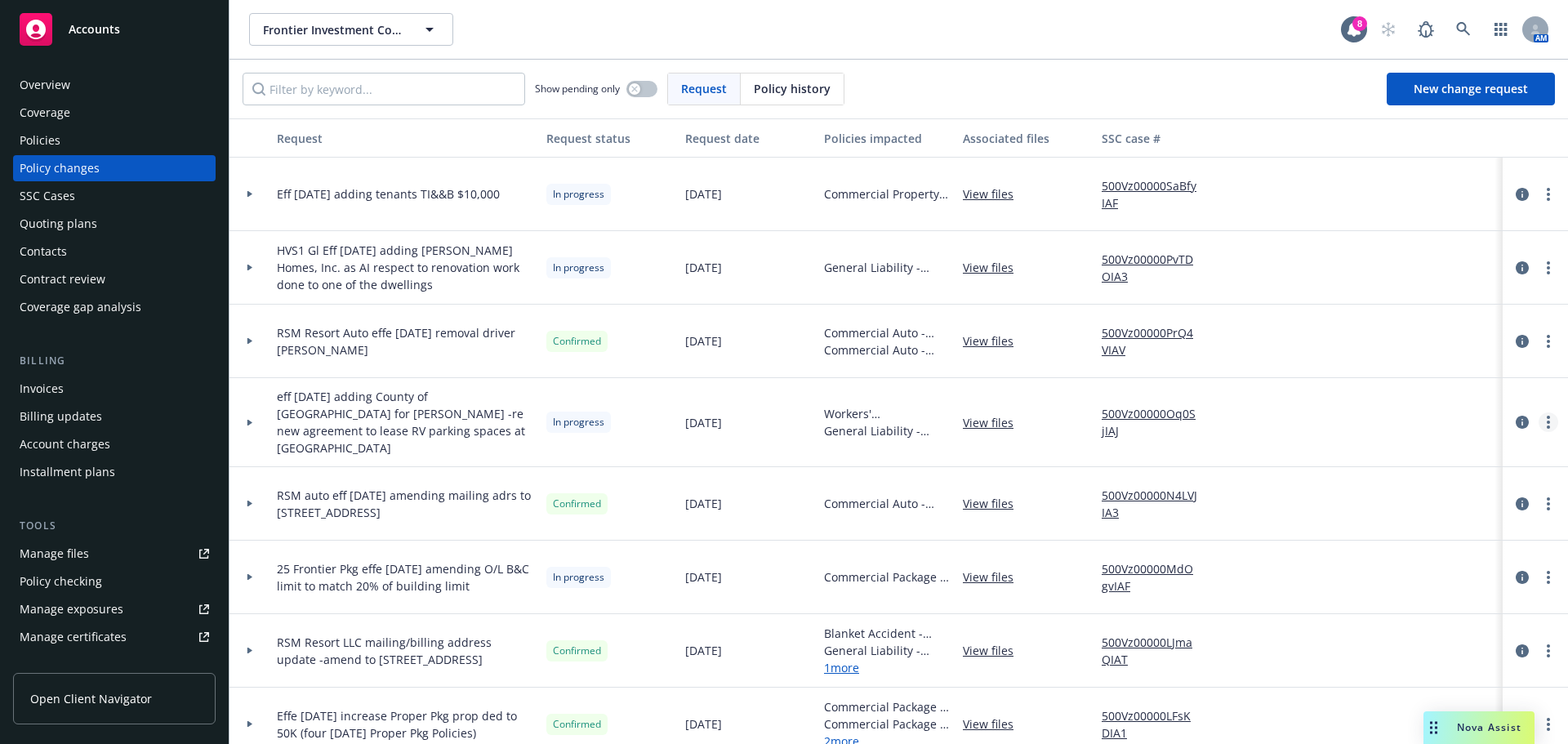
click at [1547, 421] on circle "more" at bounding box center [1548, 422] width 3 height 3
click at [1398, 577] on link "View policy changes from the same policy" at bounding box center [1404, 579] width 280 height 33
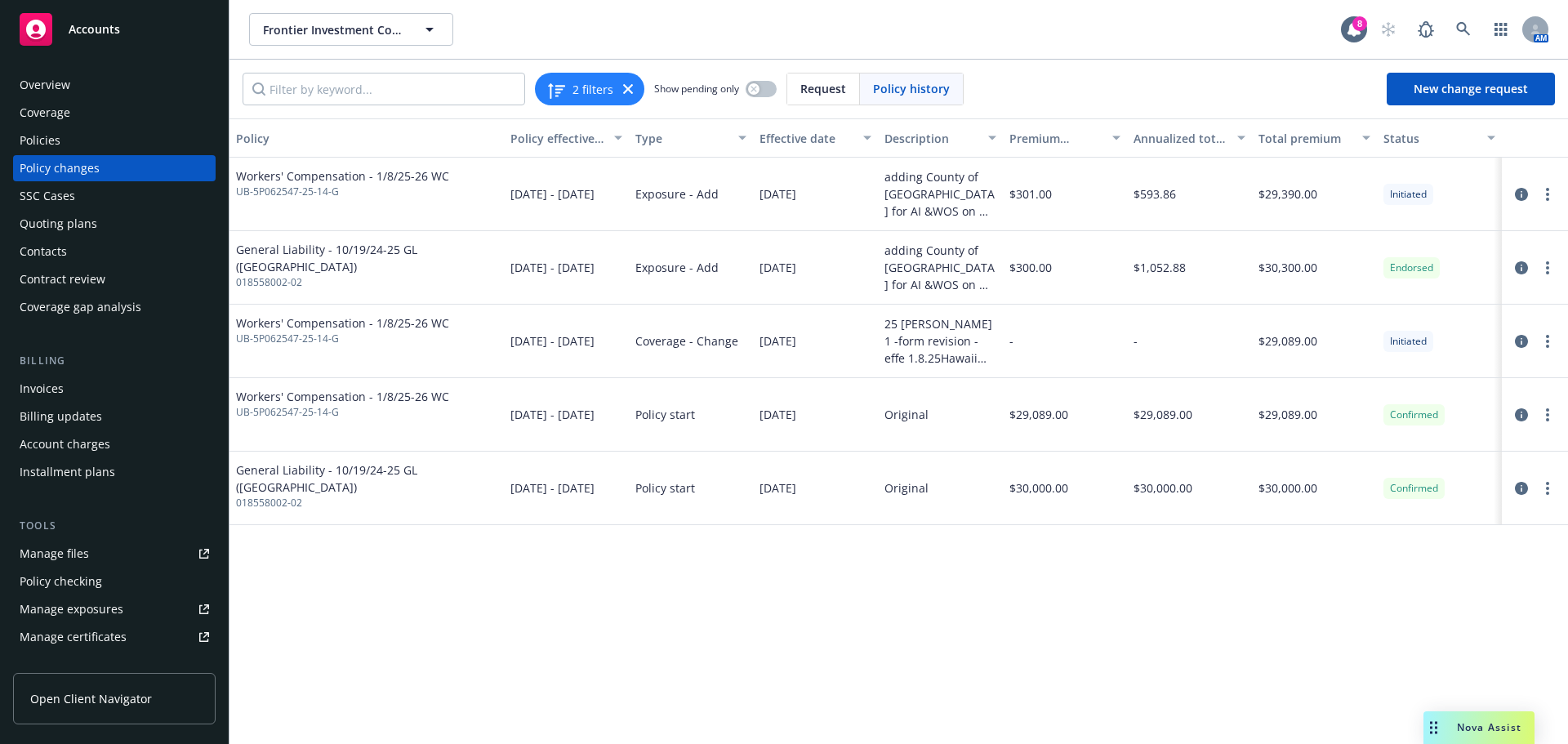
click at [77, 178] on div "Policy changes" at bounding box center [59, 167] width 80 height 26
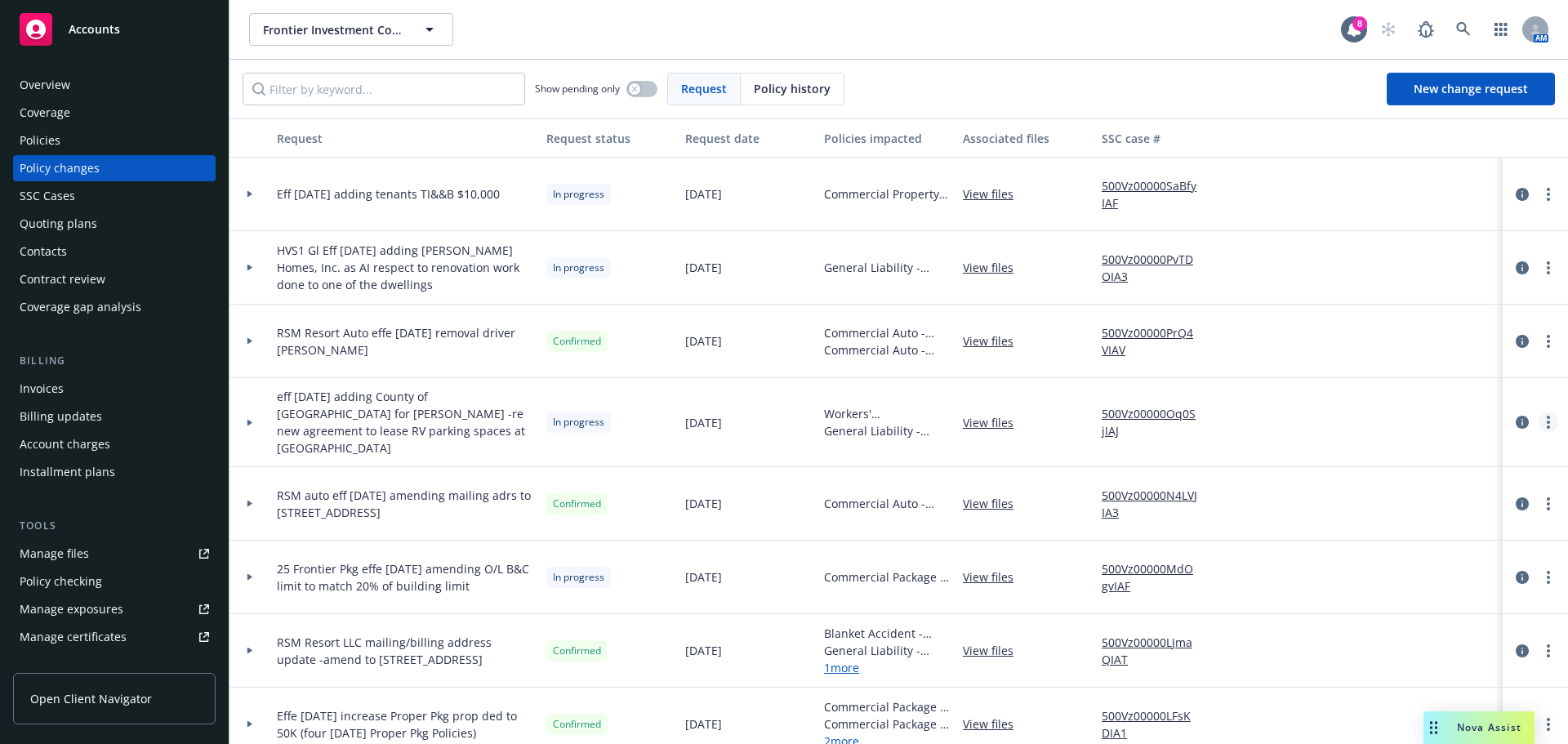
click at [1538, 416] on link "more" at bounding box center [1548, 422] width 19 height 19
click at [1389, 544] on link "Resume workflow" at bounding box center [1404, 546] width 280 height 33
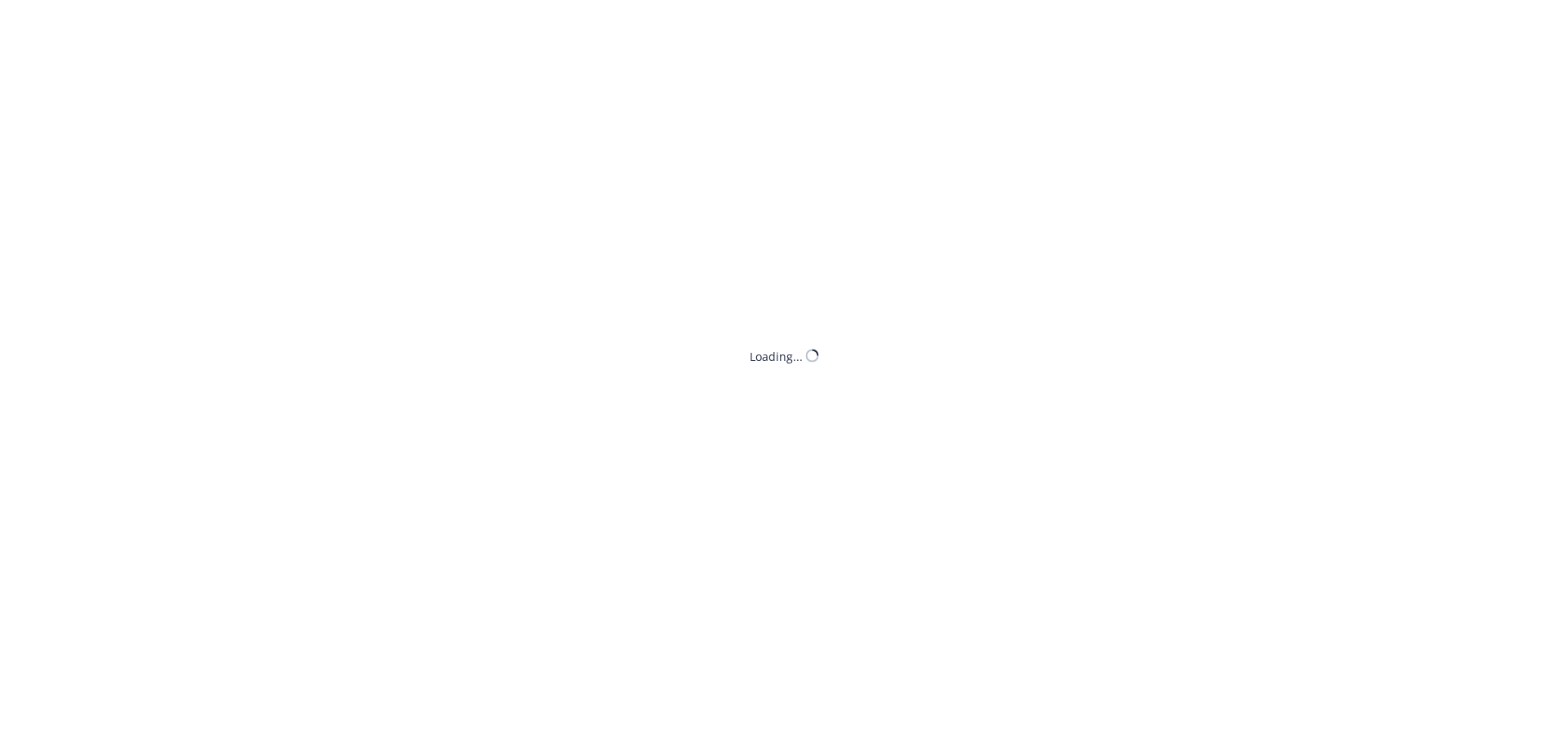
select select "ACCEPTED"
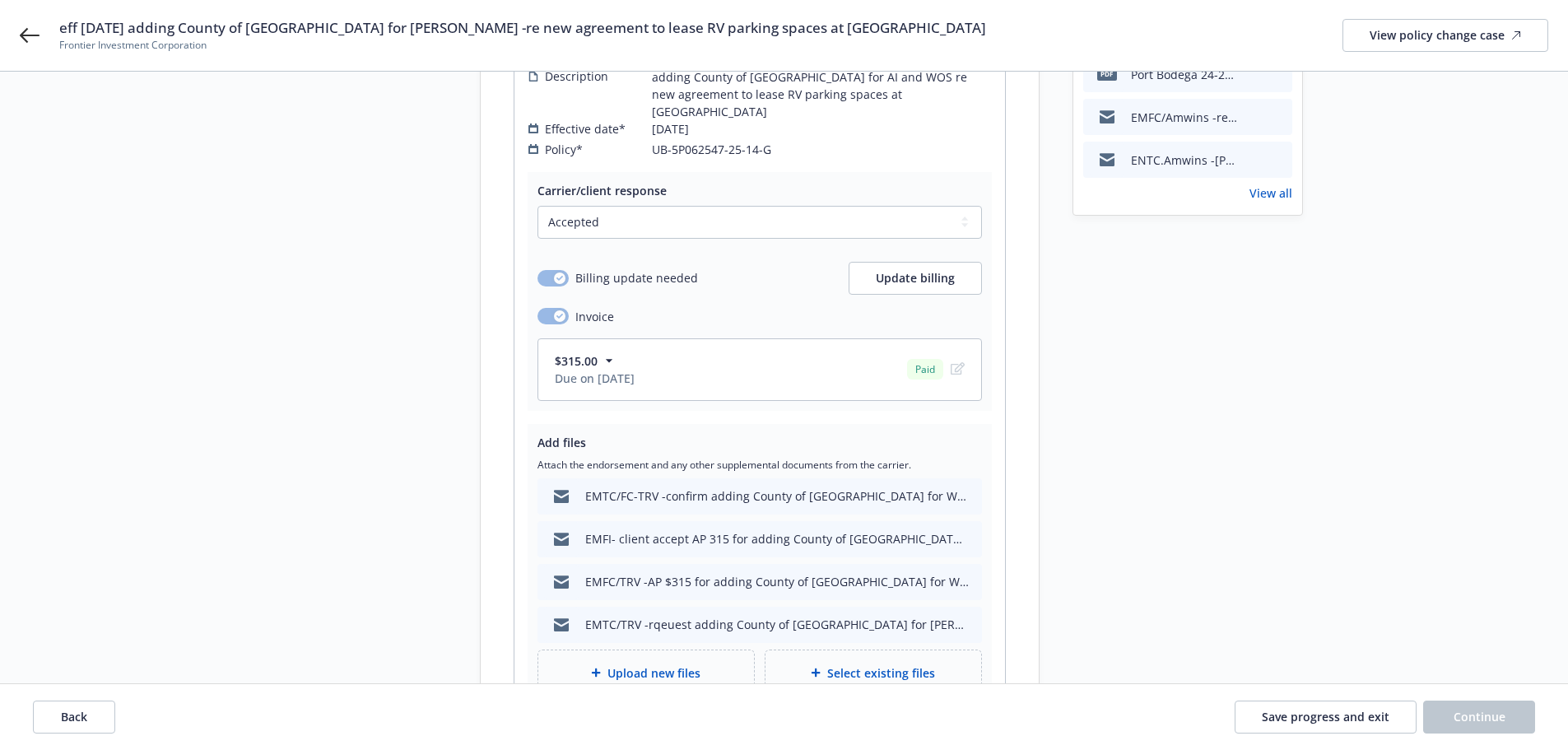
scroll to position [329, 0]
click at [59, 715] on button "Back" at bounding box center [73, 717] width 82 height 33
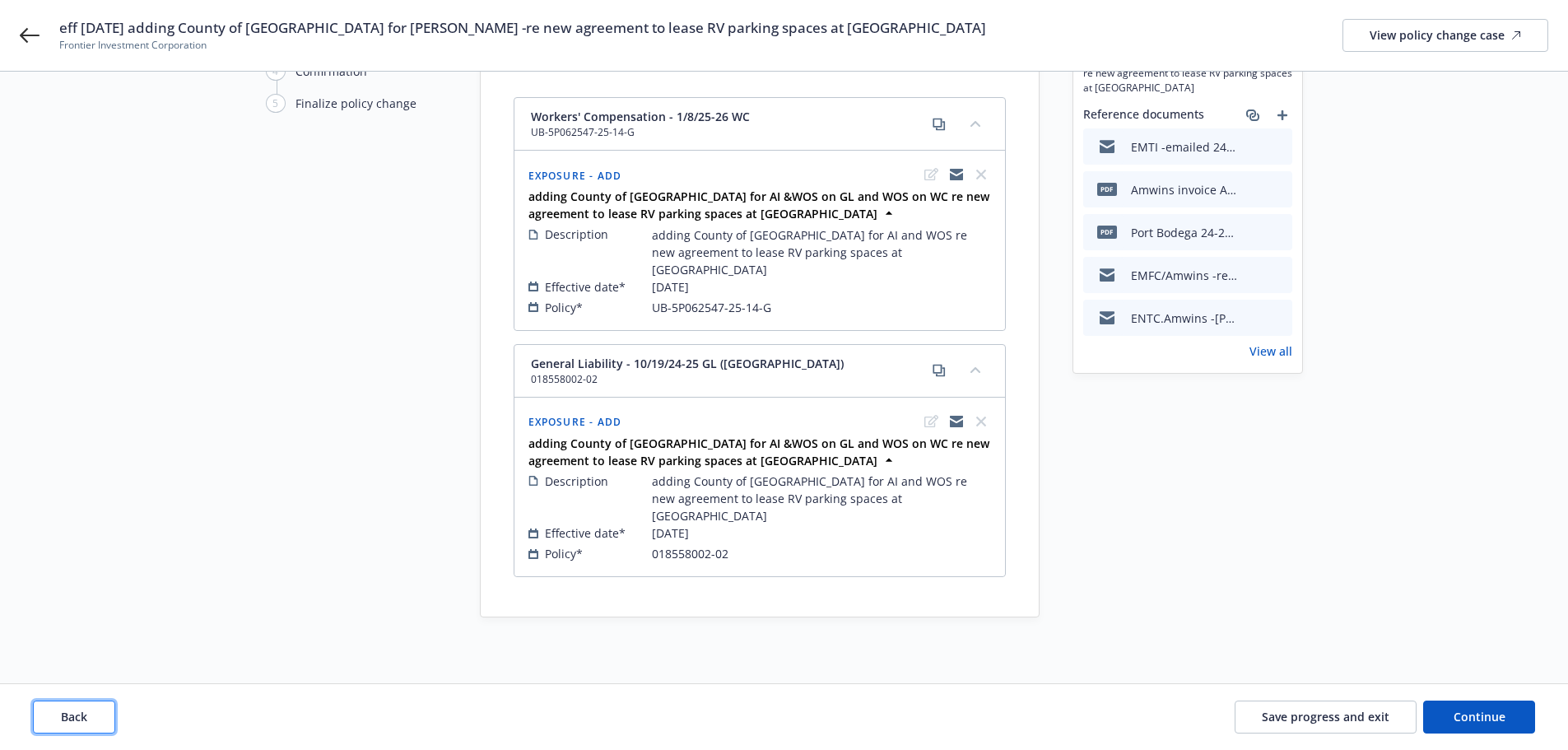
scroll to position [138, 0]
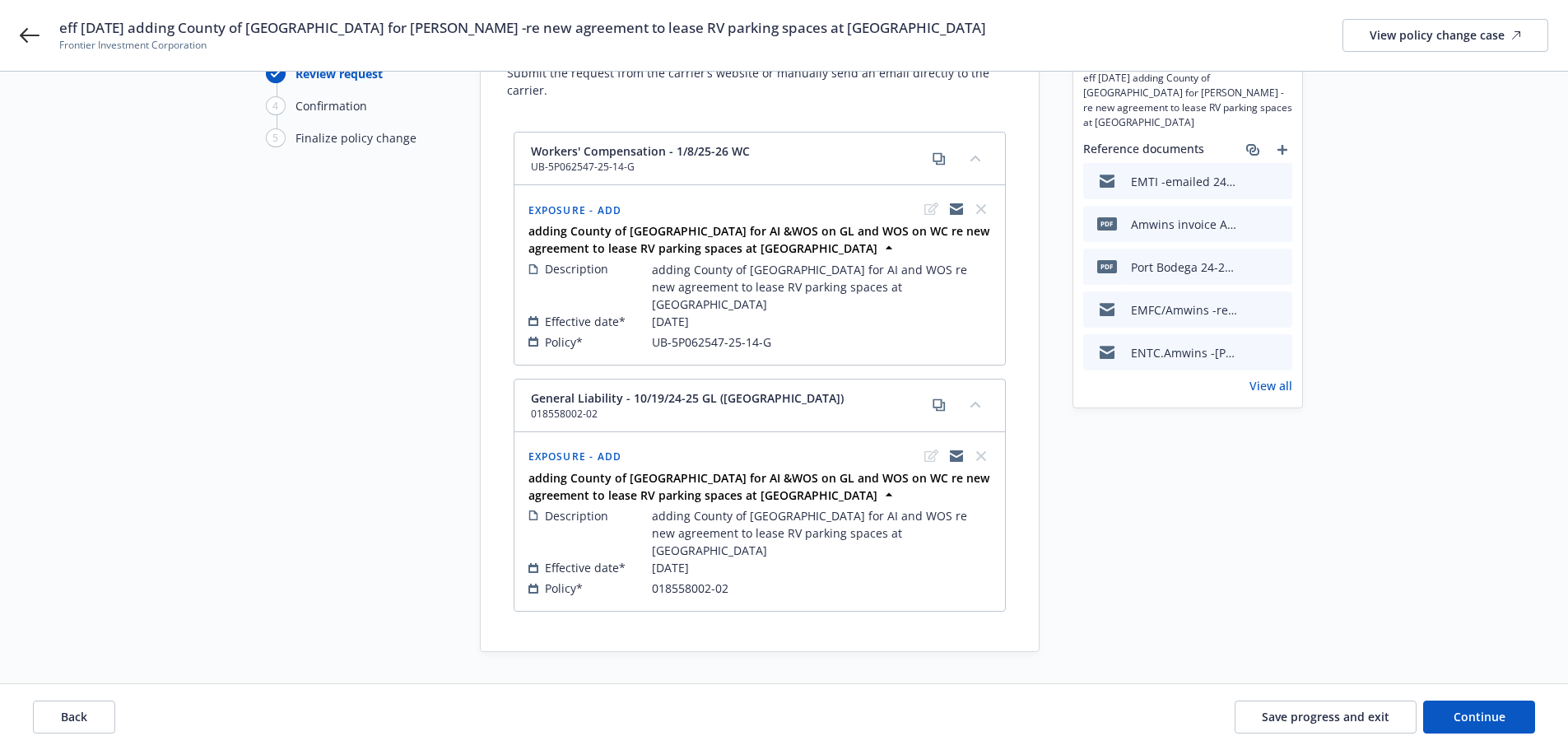
click at [16, 41] on div "eff [DATE] adding County of [GEOGRAPHIC_DATA] for [PERSON_NAME] -re new agreeme…" at bounding box center [784, 35] width 1568 height 70
click at [35, 36] on icon at bounding box center [29, 35] width 19 height 14
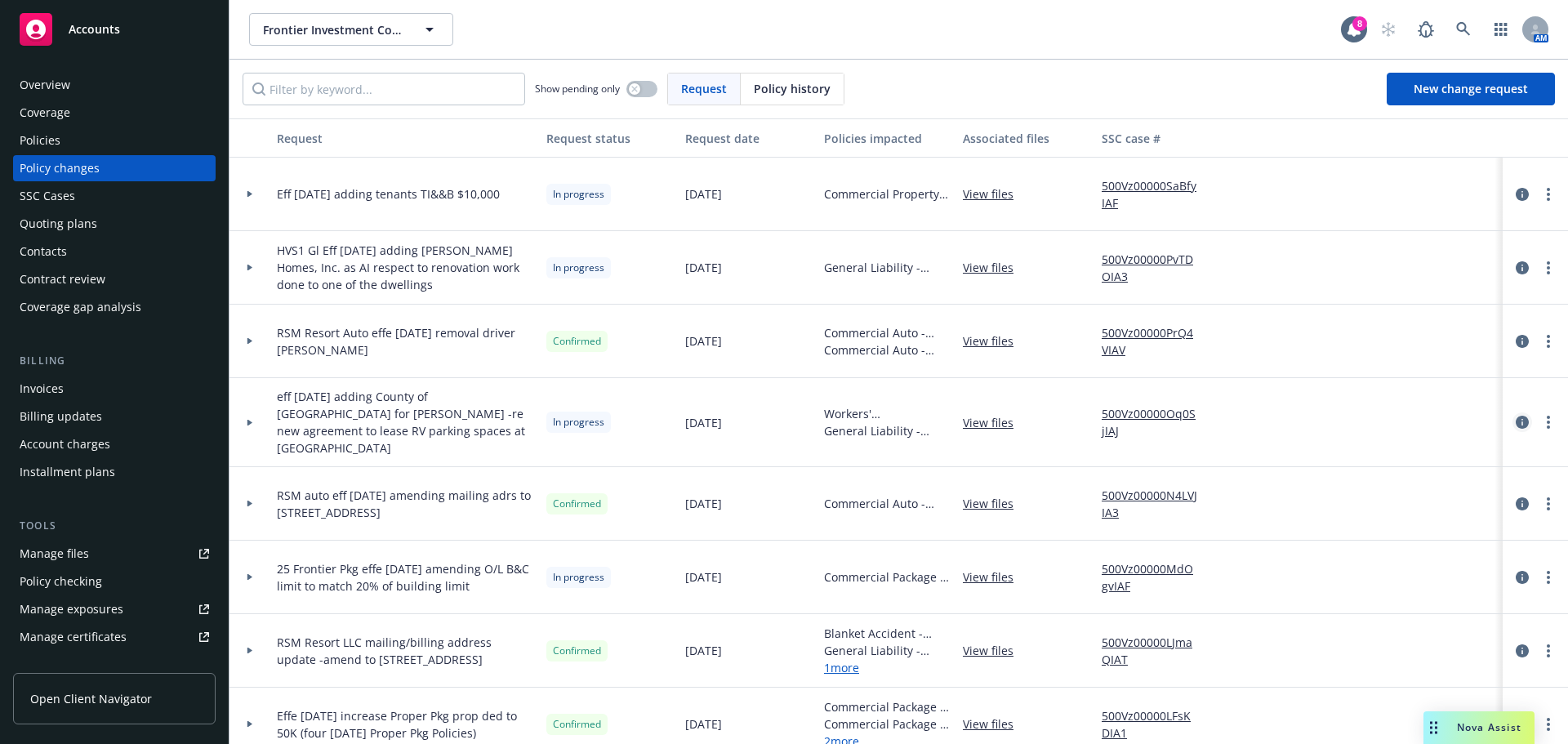
click at [1516, 416] on icon "circleInformation" at bounding box center [1523, 423] width 13 height 13
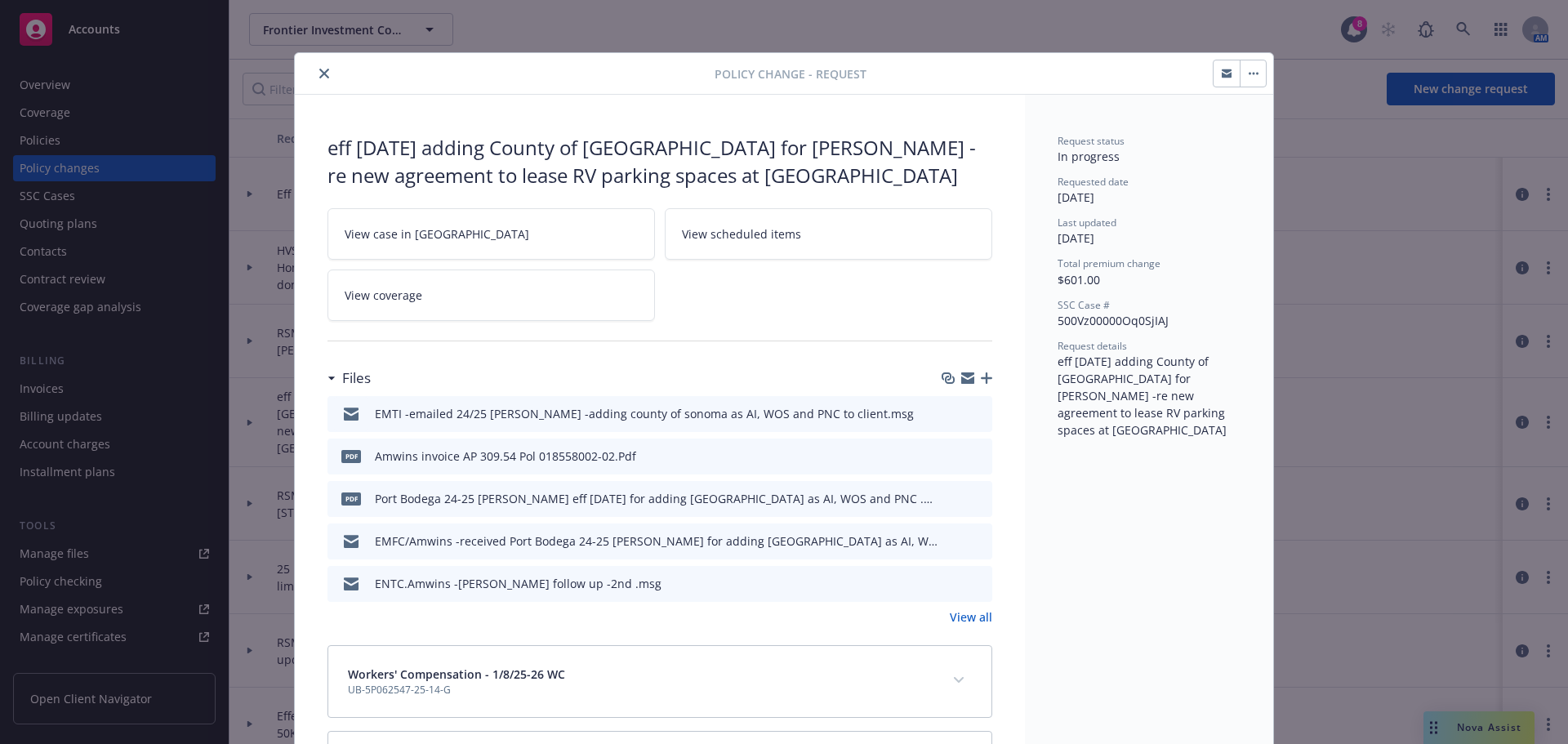
scroll to position [49, 0]
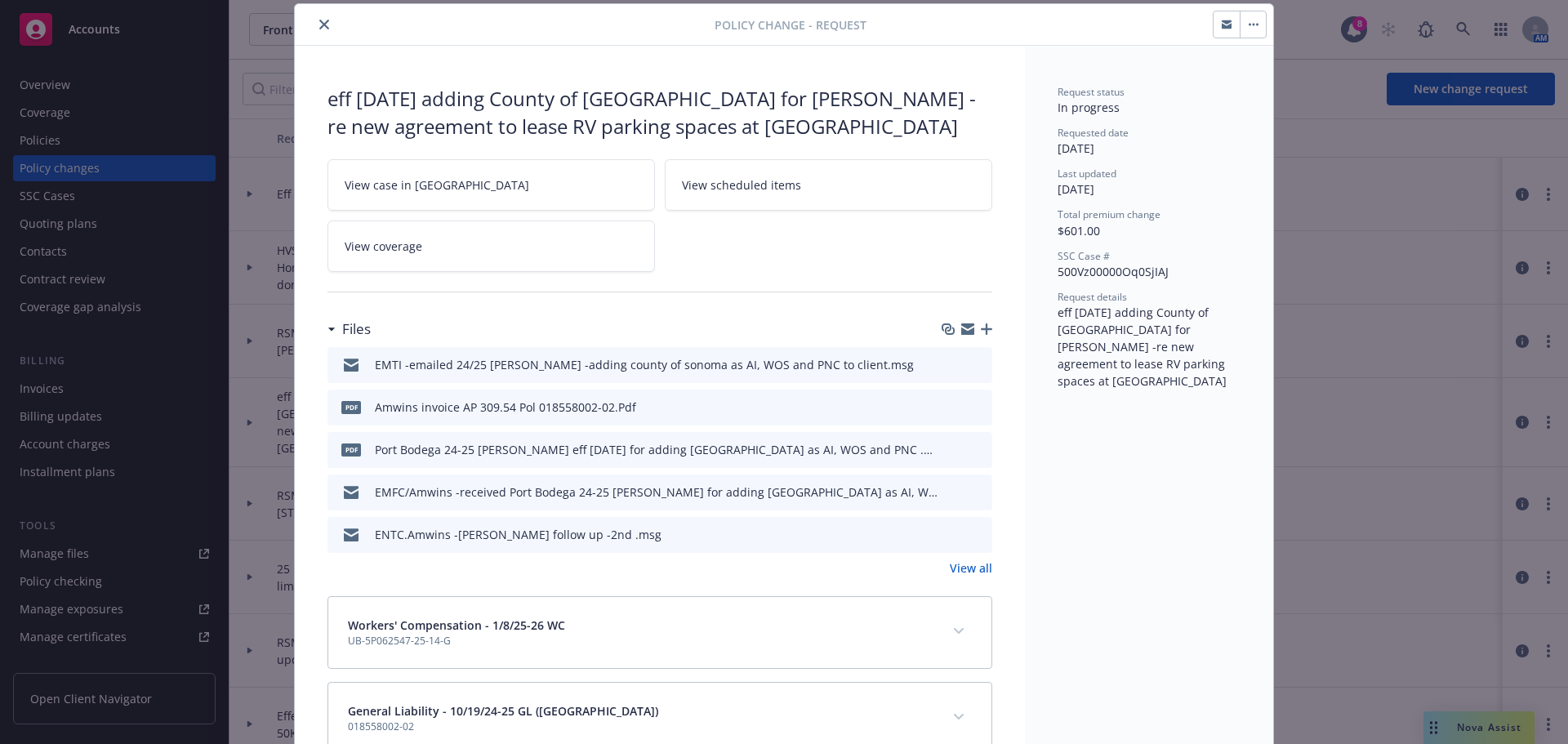
click at [950, 571] on link "View all" at bounding box center [971, 568] width 42 height 17
